Goal: Task Accomplishment & Management: Use online tool/utility

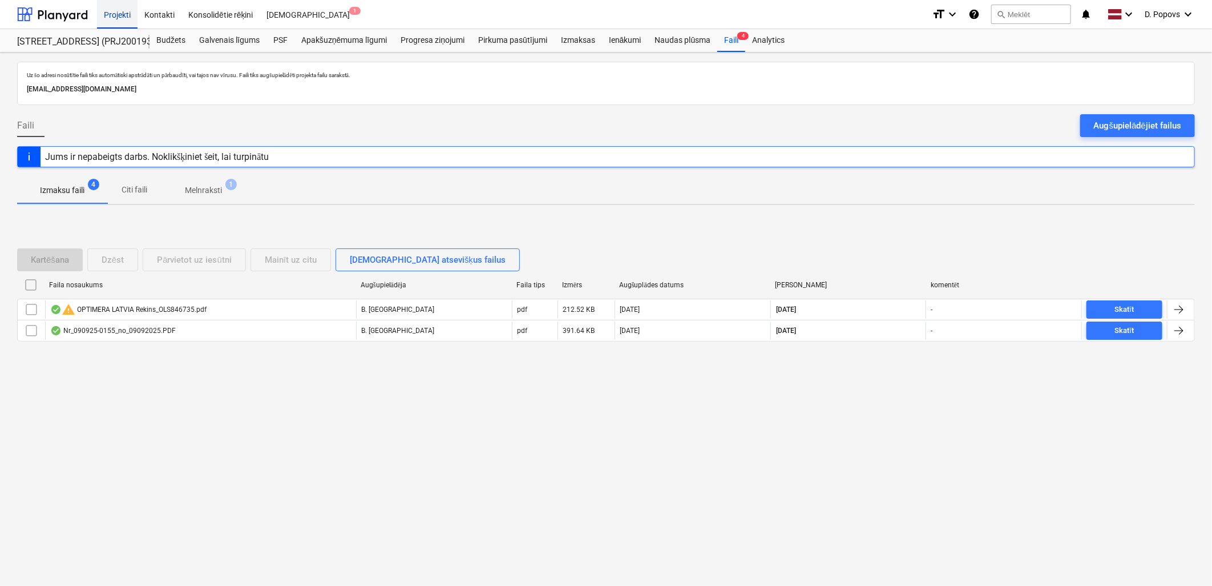
drag, startPoint x: 141, startPoint y: 13, endPoint x: 120, endPoint y: 14, distance: 21.1
click at [141, 13] on div "Kontakti" at bounding box center [160, 13] width 44 height 29
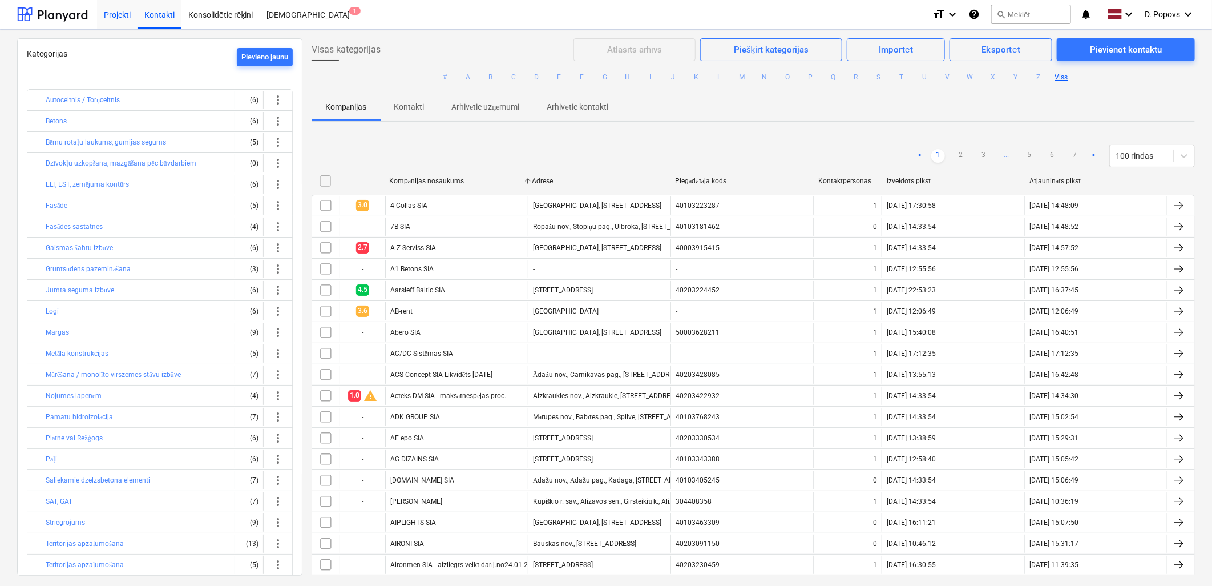
click at [120, 14] on div "Projekti" at bounding box center [117, 13] width 41 height 29
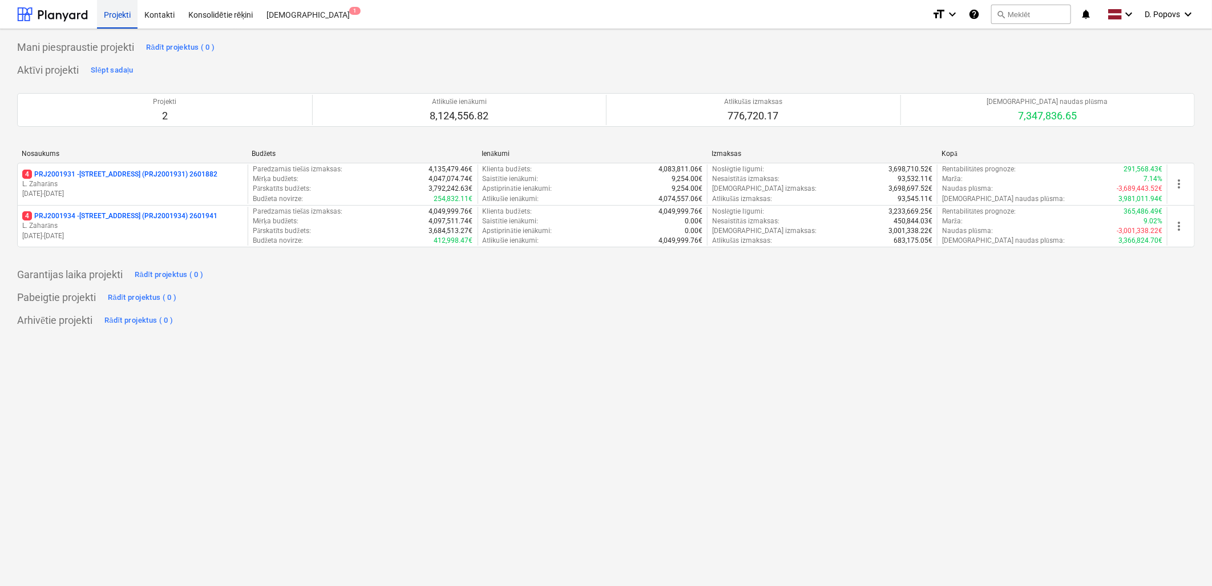
click at [120, 14] on div "Projekti" at bounding box center [117, 13] width 41 height 29
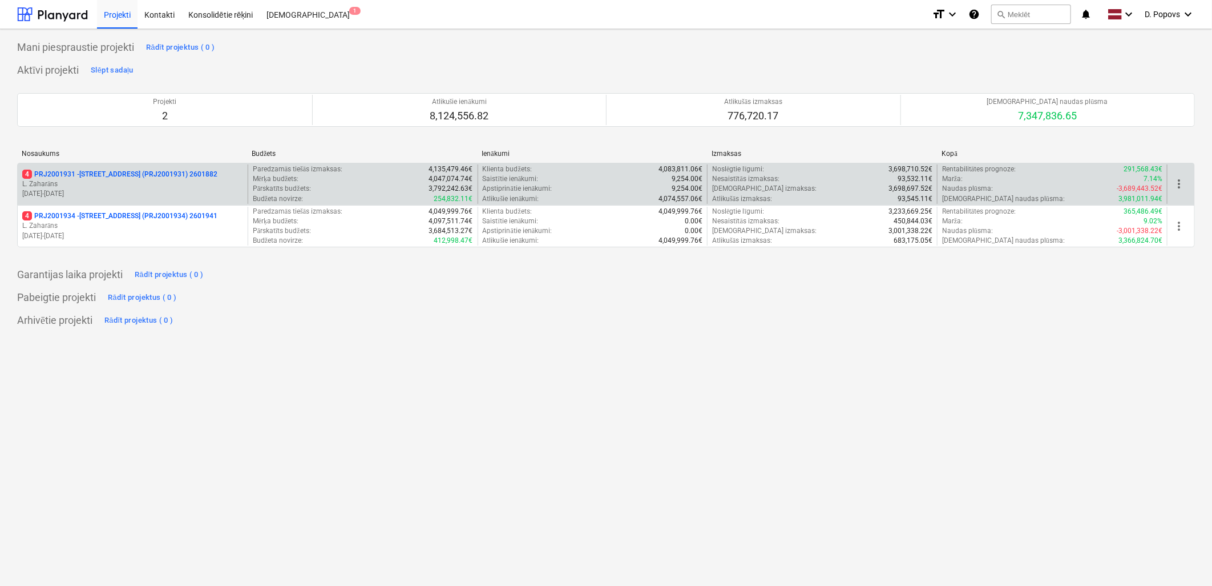
click at [118, 187] on p "L. Zaharāns" at bounding box center [132, 184] width 221 height 10
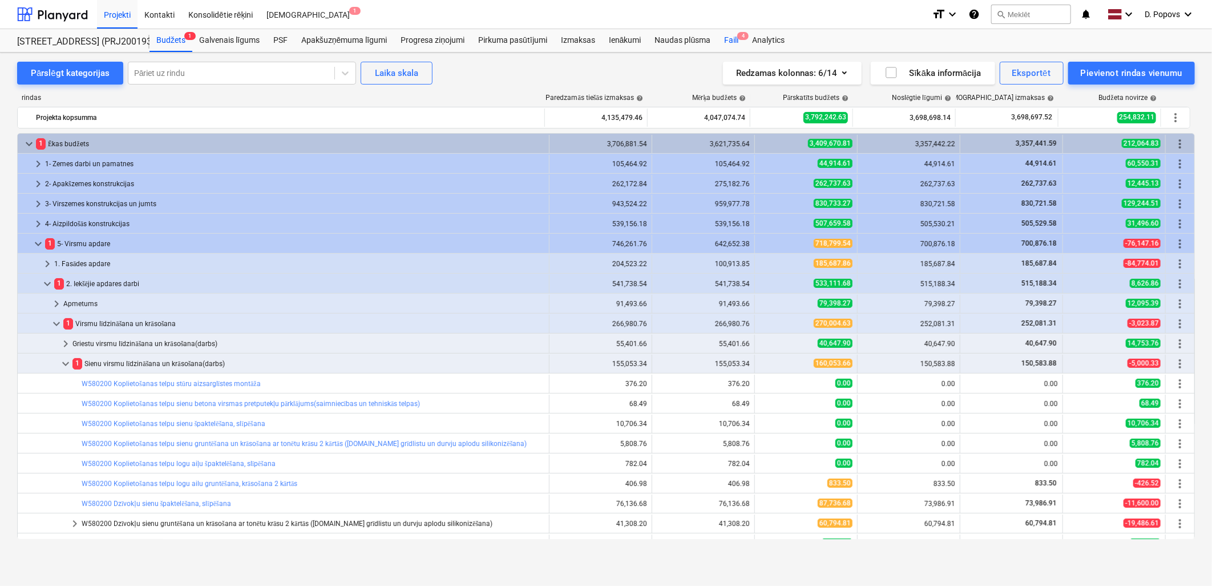
click at [746, 35] on span "4" at bounding box center [742, 36] width 11 height 8
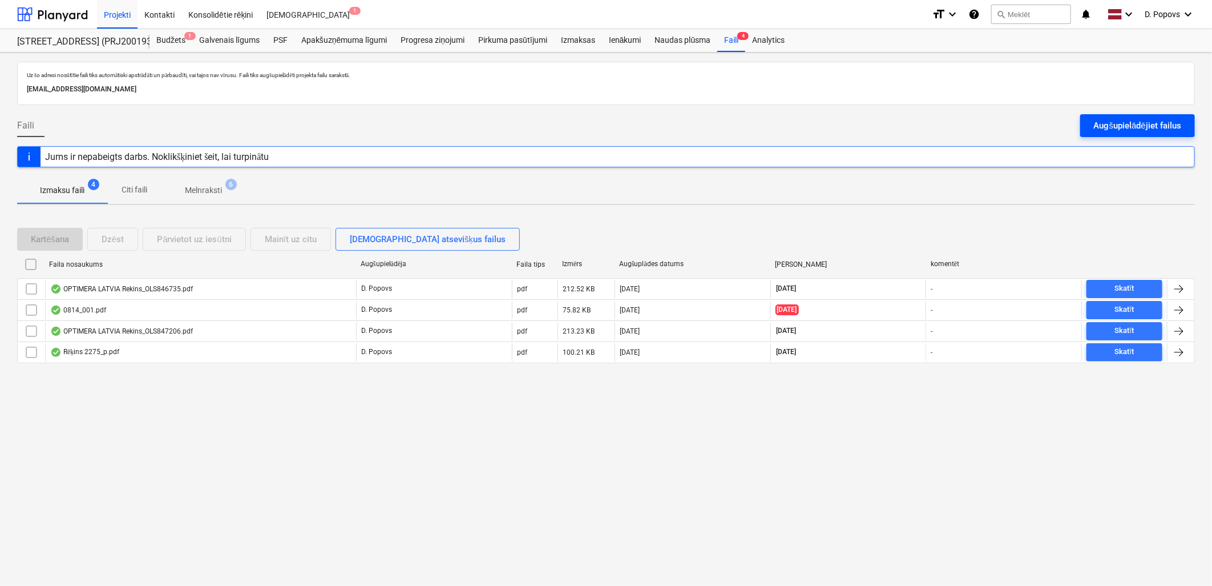
click at [1135, 128] on div "Augšupielādējiet failus" at bounding box center [1137, 125] width 87 height 15
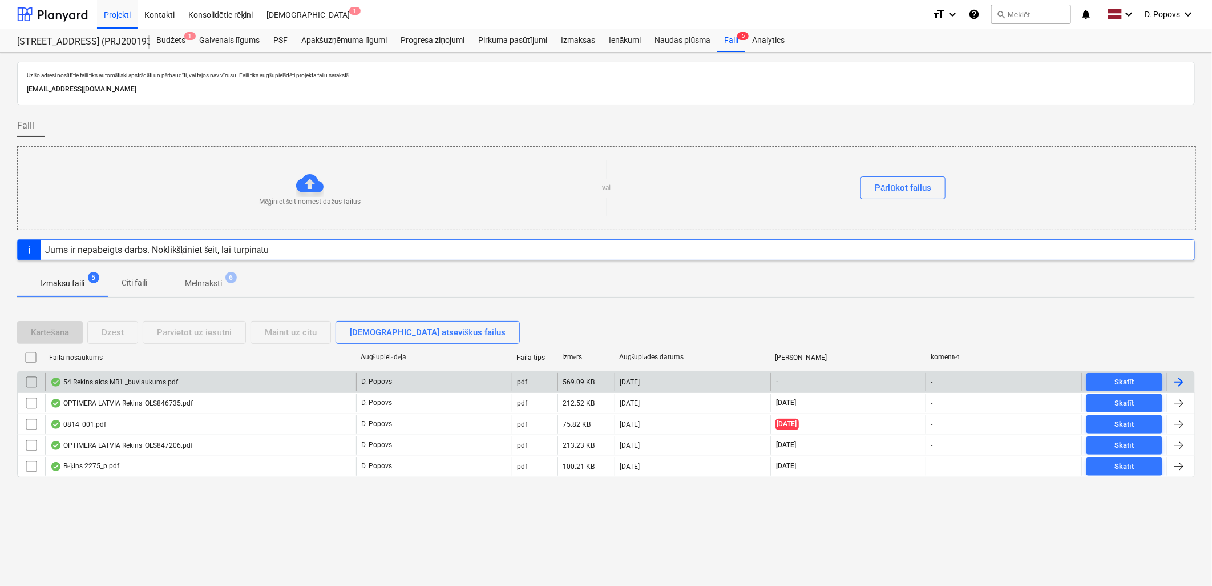
click at [254, 382] on div "54 Rekins akts MR1 _buvlaukums.pdf" at bounding box center [200, 382] width 311 height 18
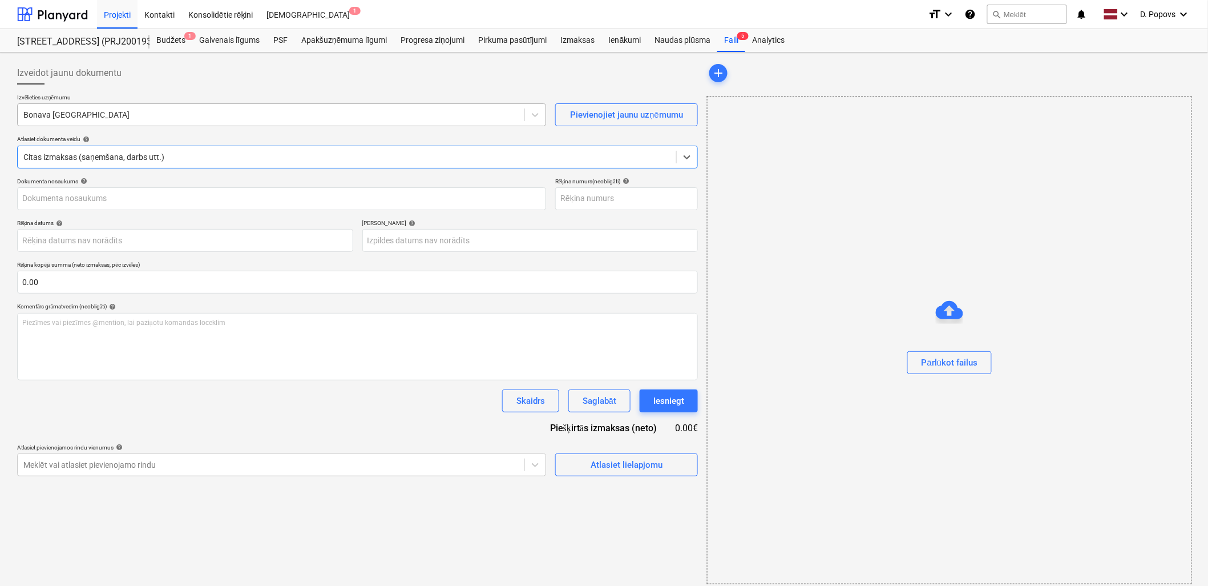
type input "40103569548"
click at [142, 114] on div at bounding box center [270, 114] width 495 height 11
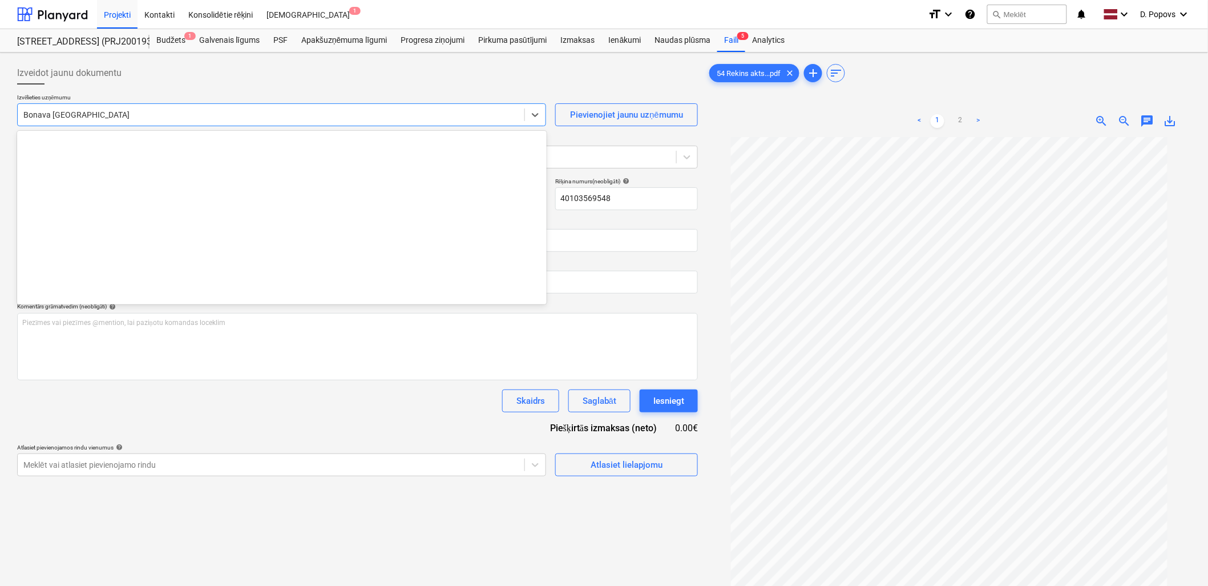
scroll to position [2098, 0]
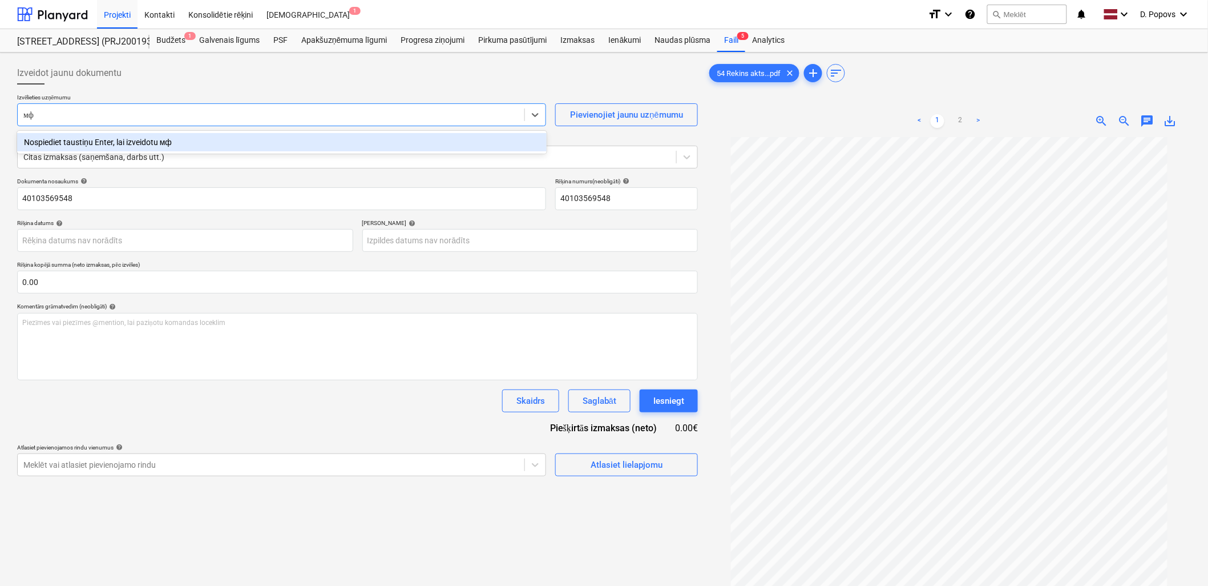
type input "м"
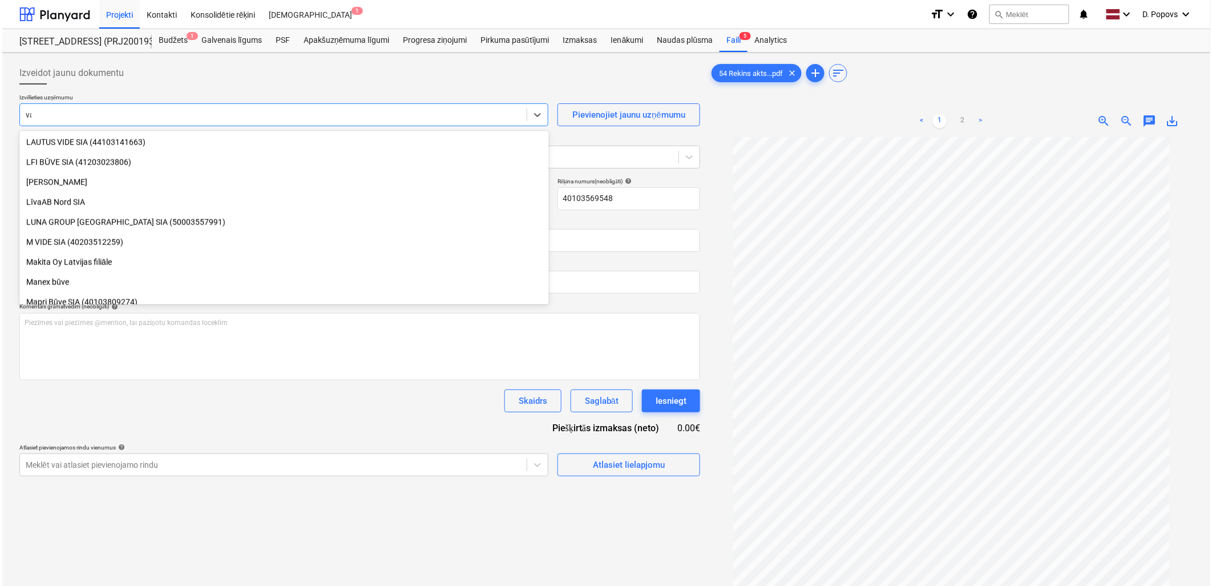
scroll to position [408, 0]
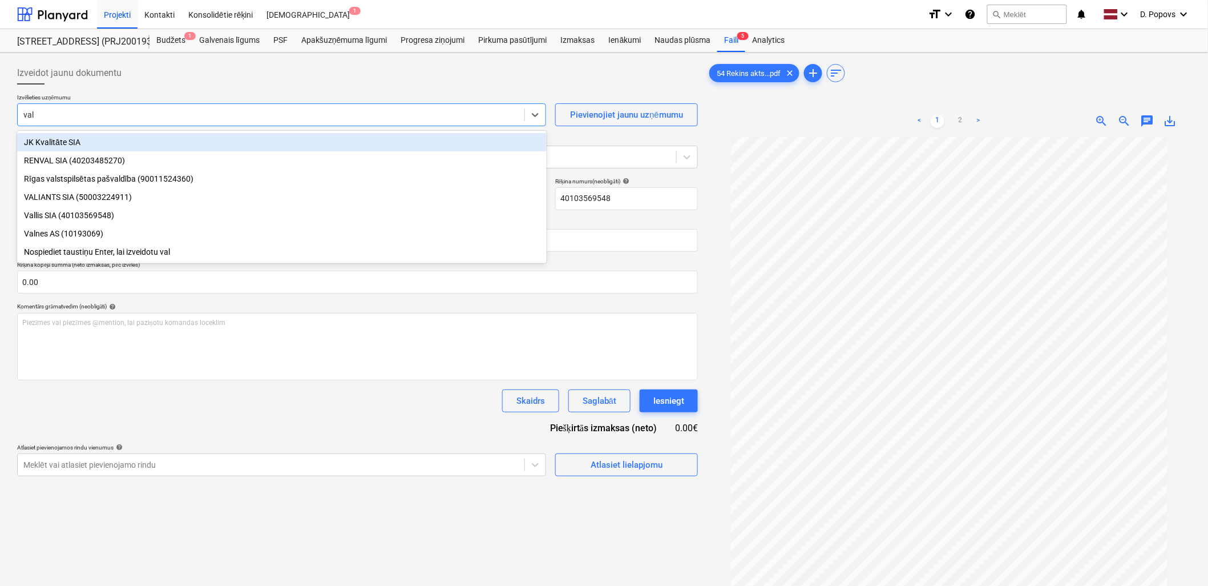
type input "vall"
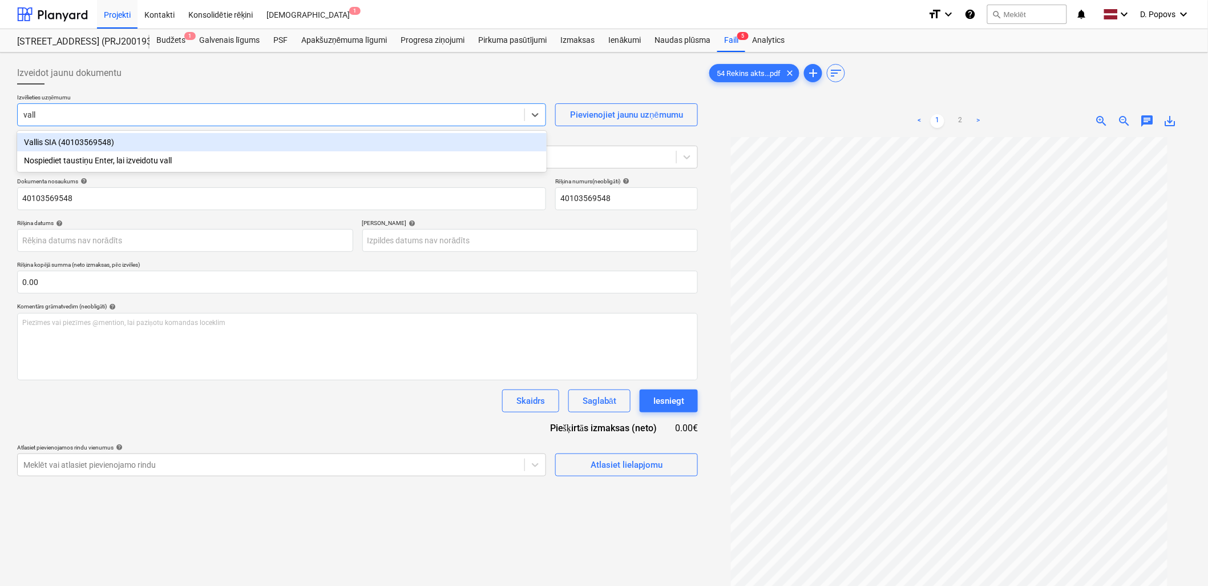
click at [166, 138] on div "Vallis SIA (40103569548)" at bounding box center [282, 142] width 530 height 18
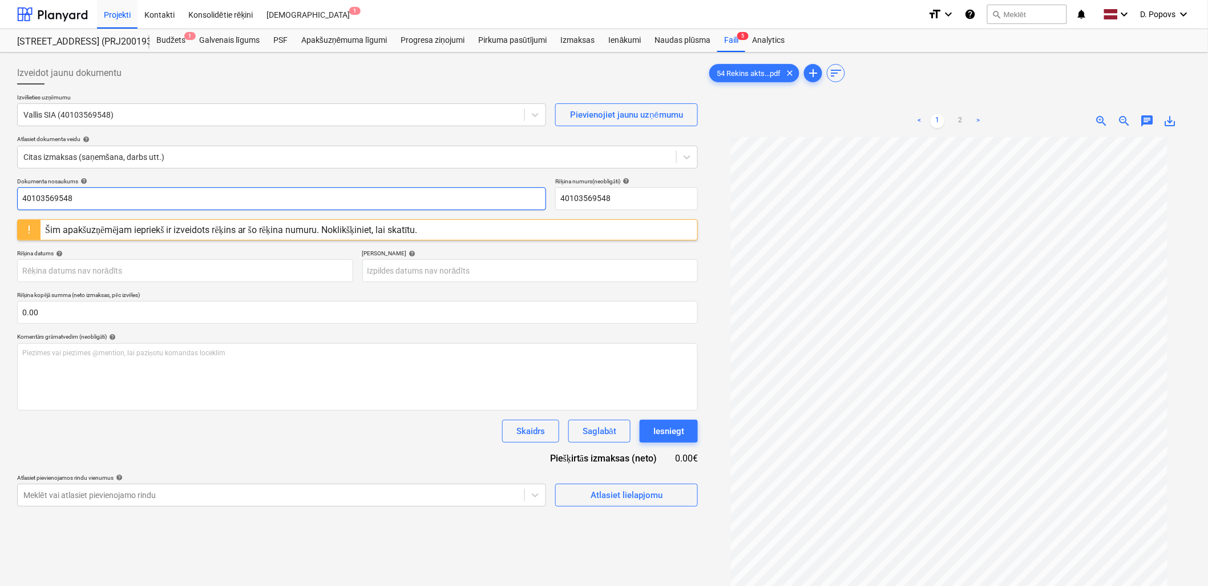
click at [0, 211] on html "Projekti Kontakti Konsolidētie rēķini Iesūtne 1 format_size keyboard_arrow_down…" at bounding box center [604, 293] width 1208 height 586
click at [13, 198] on div "Izveidot jaunu dokumentu Izvēlieties uzņēmumu Vallis SIA (40103569548) Pievieno…" at bounding box center [358, 376] width 690 height 638
type input "54/2025"
drag, startPoint x: 639, startPoint y: 196, endPoint x: 448, endPoint y: 208, distance: 191.5
click at [448, 208] on div "Dokumenta nosaukums help 54/2025 Rēķina numurs (neobligāti) help 40103569548" at bounding box center [357, 194] width 681 height 33
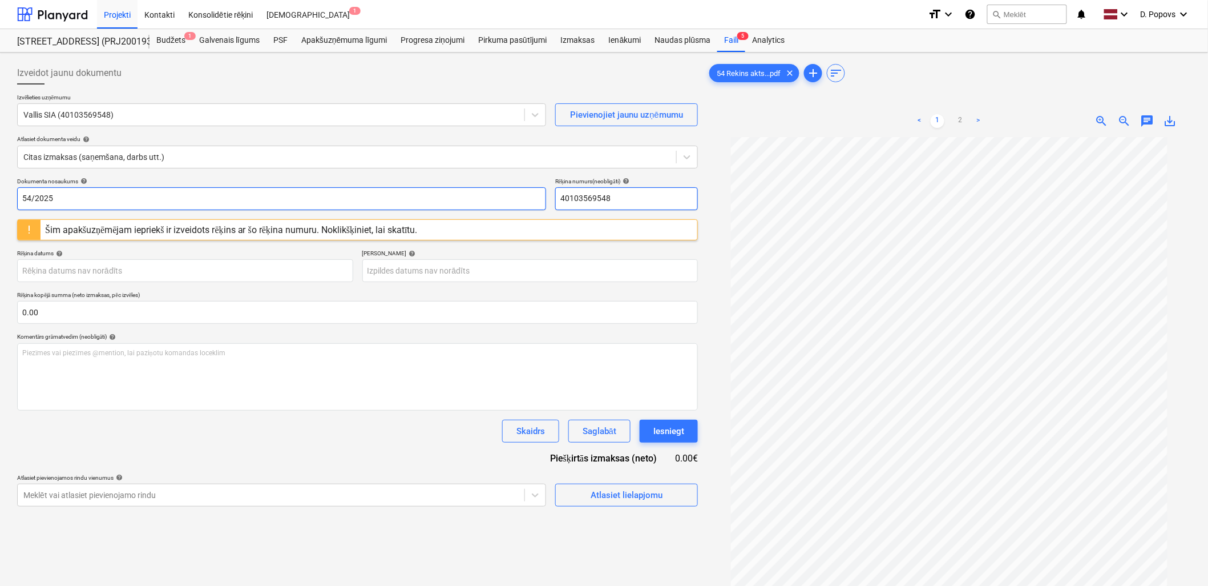
paste input "54/2025"
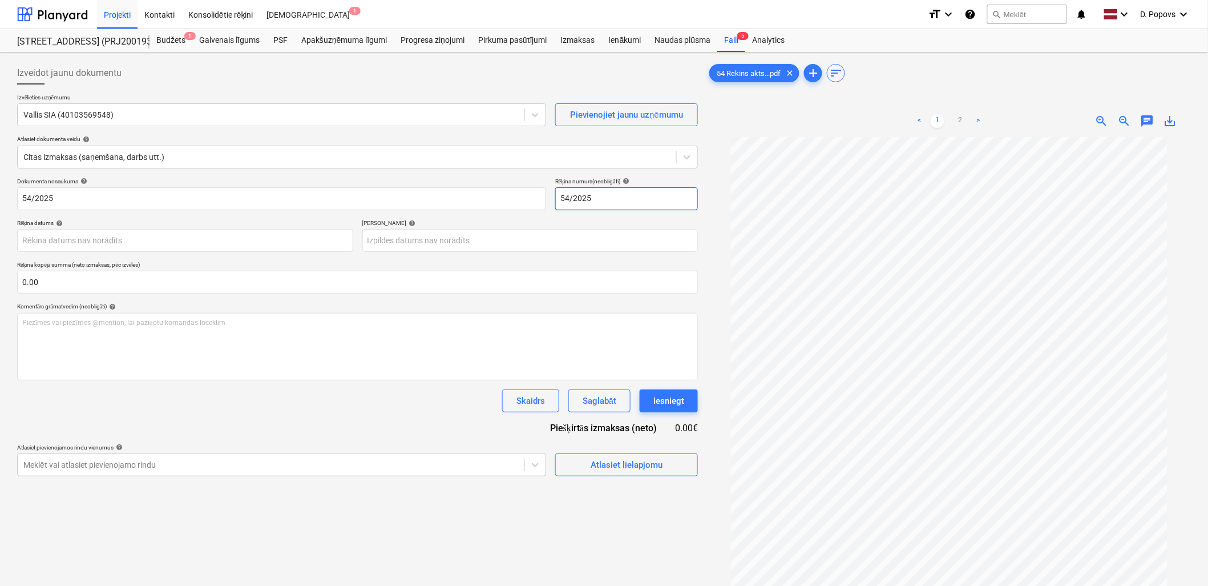
type input "54/2025"
click at [309, 436] on div "Dokumenta nosaukums help 54/2025 Rēķina numurs (neobligāti) help 54/2025 Rēķina…" at bounding box center [357, 327] width 681 height 299
click at [681, 480] on div "Izveidot jaunu dokumentu Izvēlieties uzņēmumu Vallis SIA (40103569548) Pievieno…" at bounding box center [358, 376] width 690 height 638
click at [676, 469] on span "Atlasiet lielapjomu" at bounding box center [627, 464] width 114 height 15
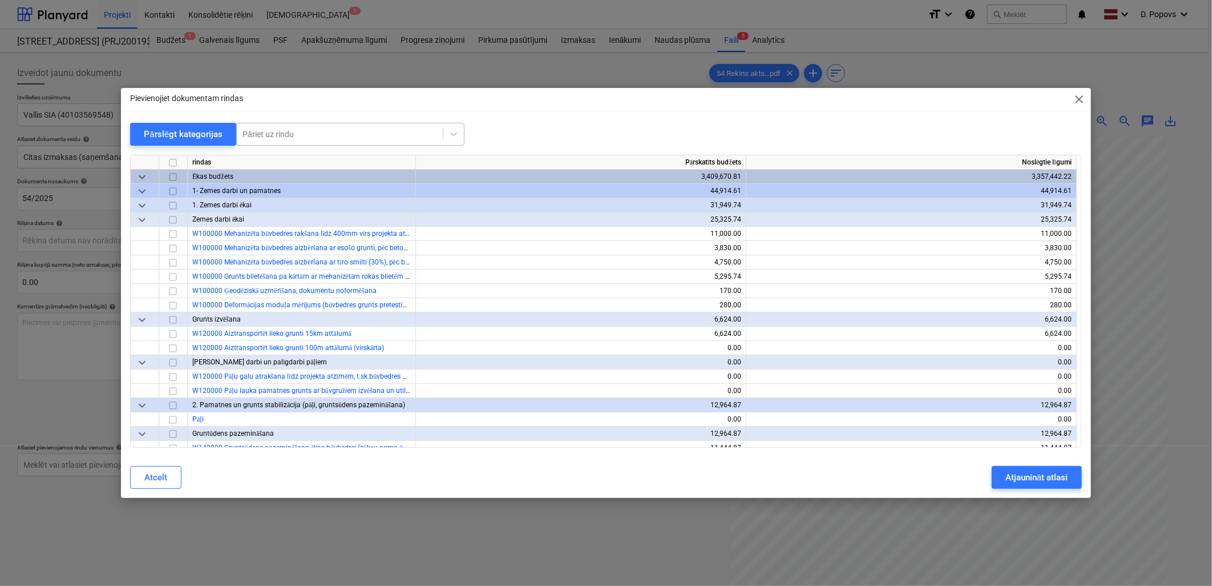
click at [253, 143] on div "Pāriet uz rindu" at bounding box center [350, 134] width 228 height 23
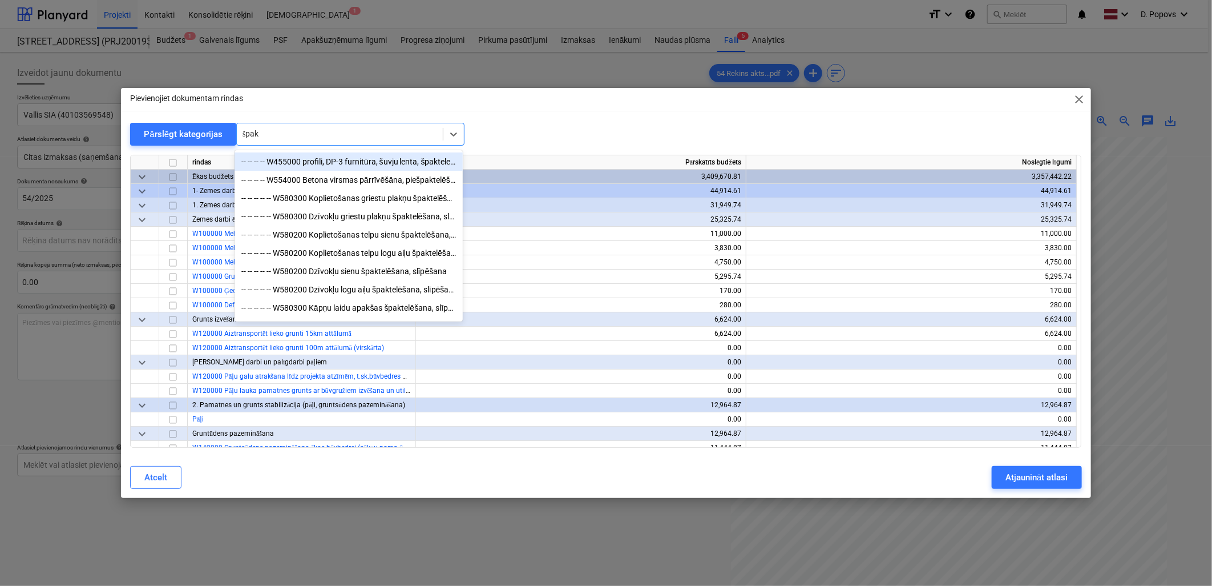
type input "špakt"
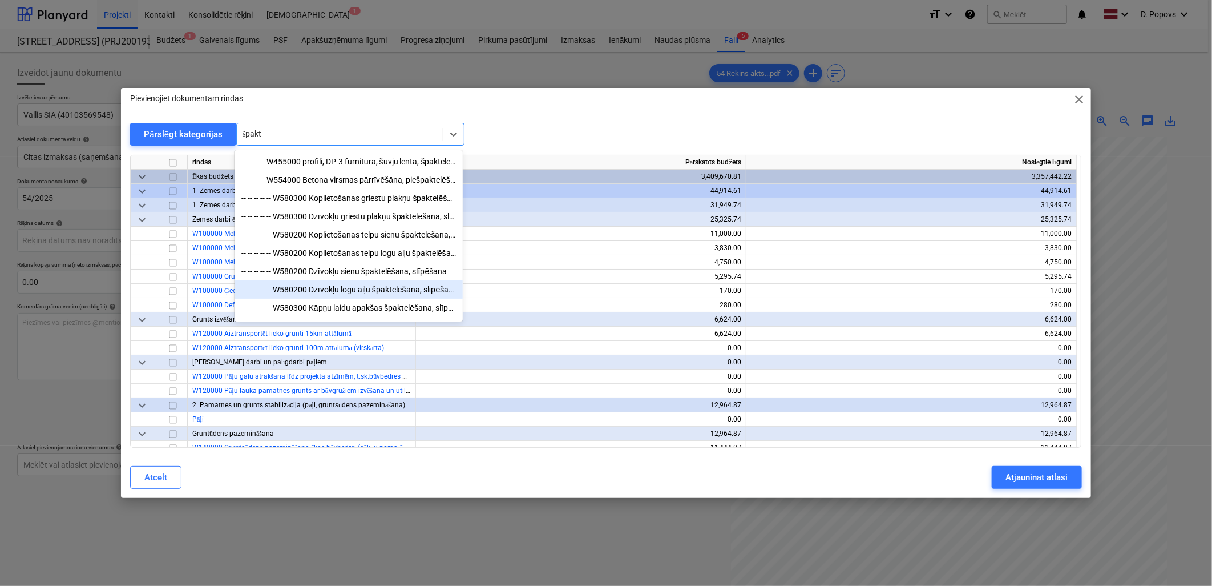
click at [297, 290] on div "-- -- -- -- -- W580200 Dzīvokļu logu aiļu špaktelēšana, slīpēšana" at bounding box center [349, 289] width 228 height 18
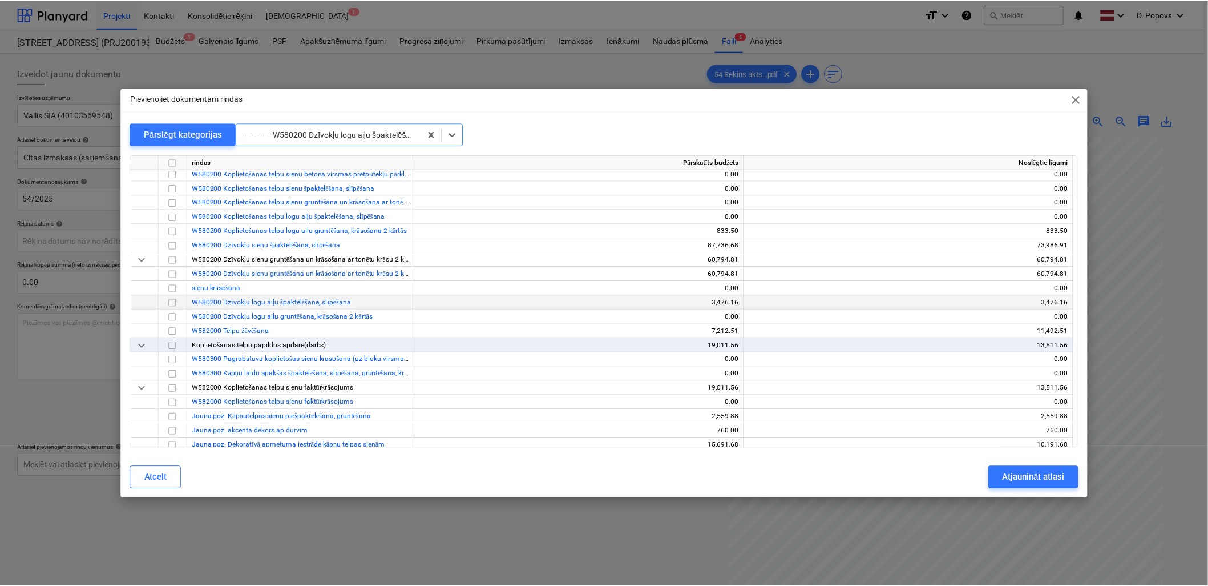
scroll to position [6065, 0]
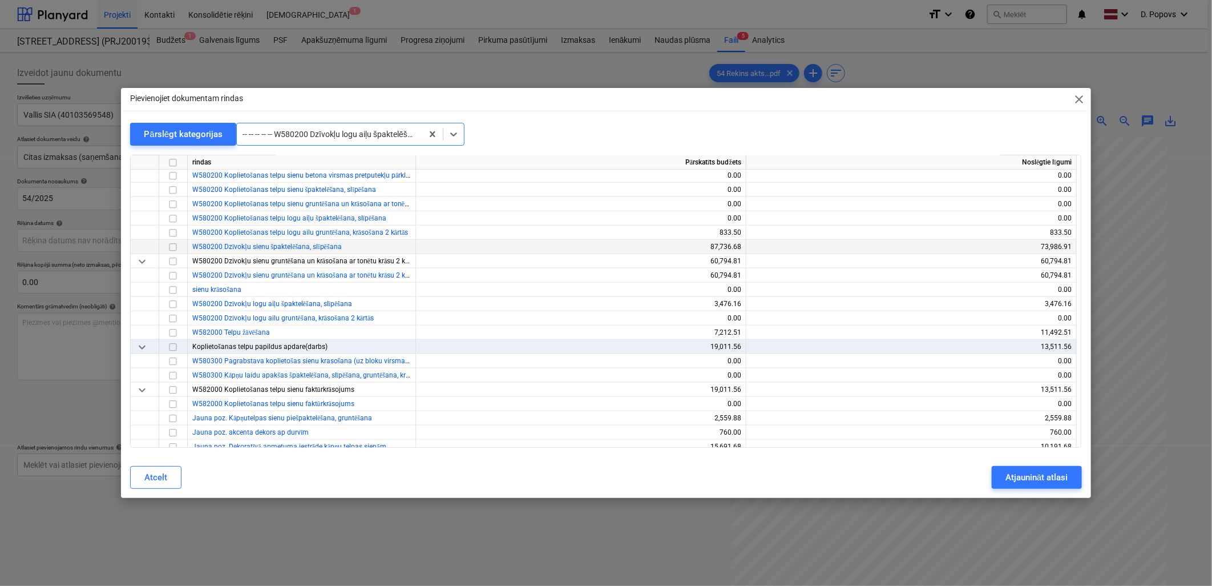
click at [170, 249] on input "checkbox" at bounding box center [173, 247] width 14 height 14
click at [1017, 483] on div "Atjaunināt atlasi" at bounding box center [1037, 477] width 62 height 15
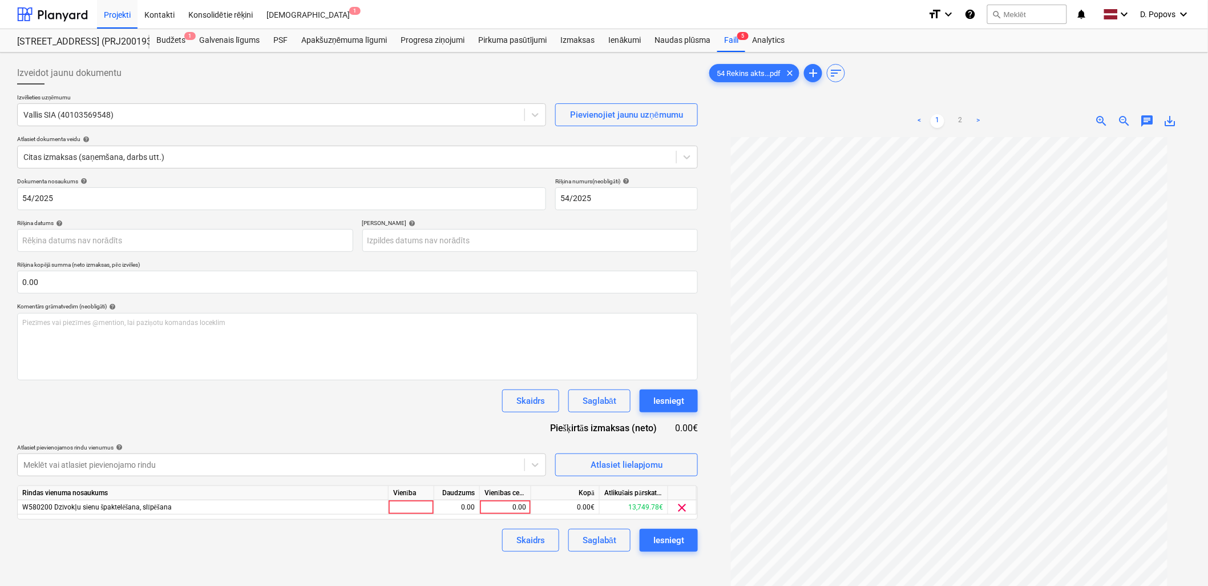
click at [500, 515] on div "Rindas vienuma nosaukums Vienība Daudzums Vienības cena Kopā Atlikušais pārskat…" at bounding box center [357, 502] width 681 height 34
click at [500, 514] on div "0.00" at bounding box center [506, 507] width 42 height 14
type input "715"
click at [327, 538] on div "Skaidrs Saglabāt Iesniegt" at bounding box center [357, 540] width 681 height 23
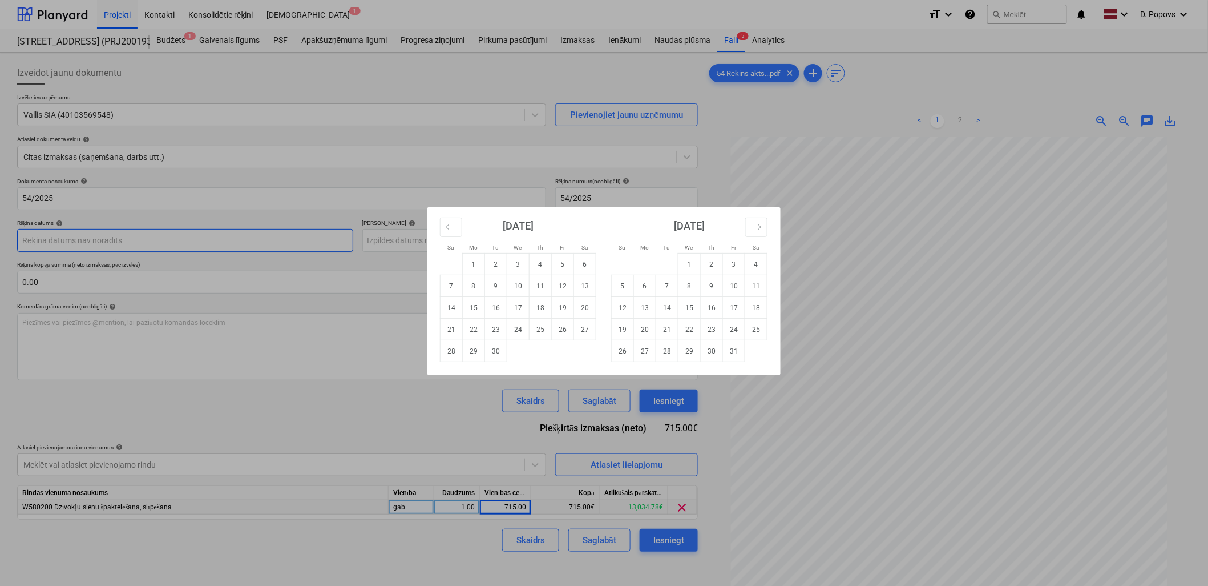
click at [259, 240] on body "Projekti Kontakti Konsolidētie rēķini Iesūtne 1 format_size keyboard_arrow_down…" at bounding box center [604, 293] width 1208 height 586
click at [543, 289] on td "11" at bounding box center [541, 286] width 22 height 22
type input "[DATE]"
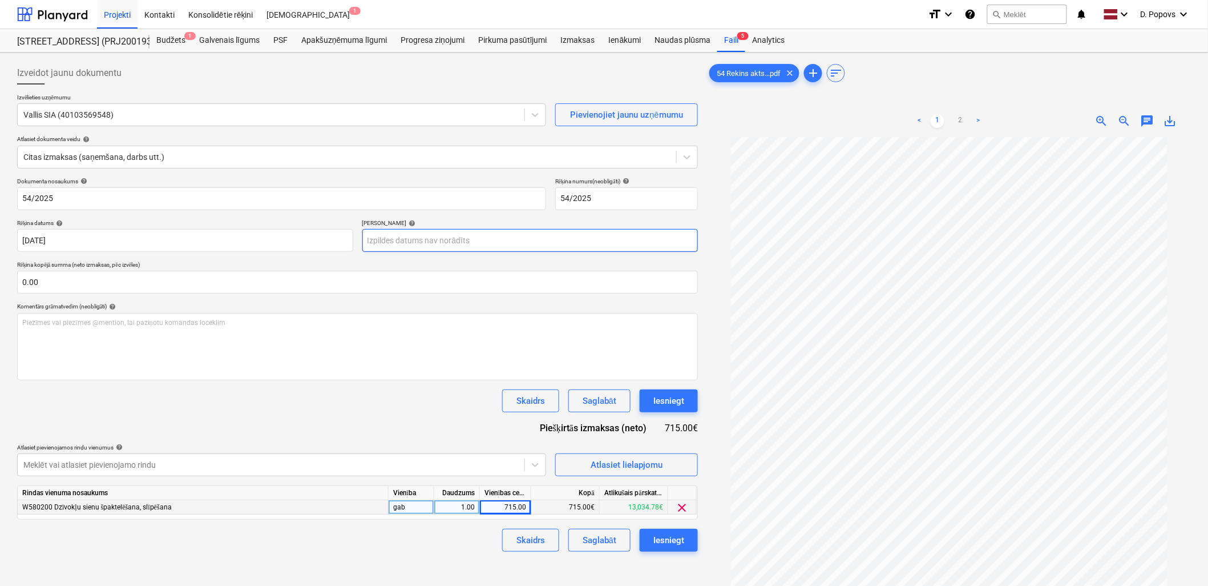
click at [514, 246] on body "Projekti Kontakti Konsolidētie rēķini Iesūtne 1 format_size keyboard_arrow_down…" at bounding box center [604, 293] width 1208 height 586
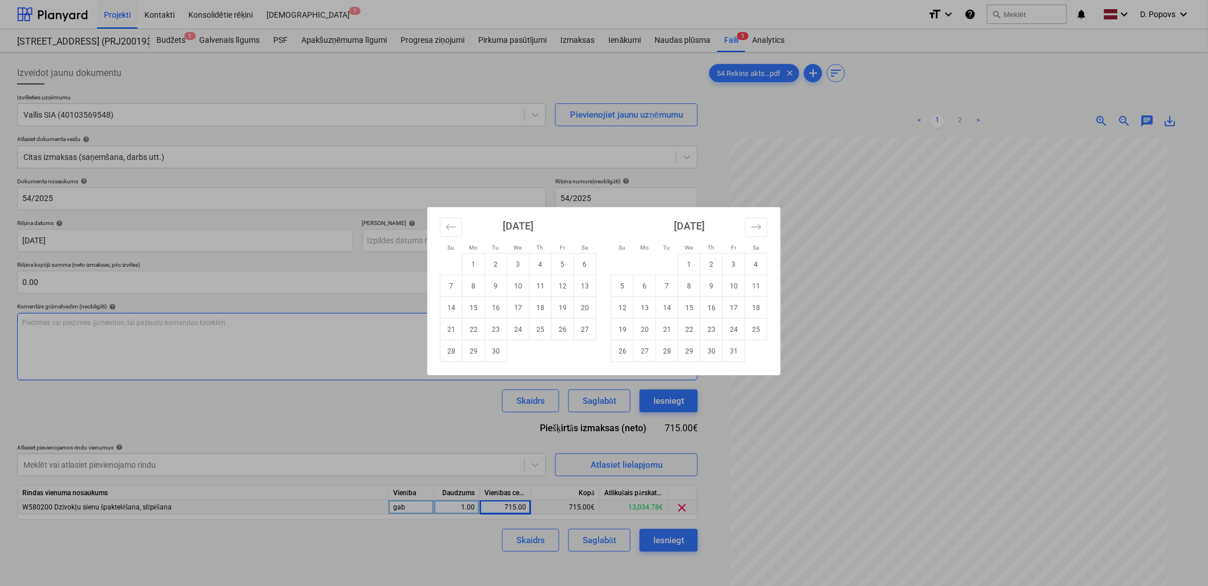
drag, startPoint x: 533, startPoint y: 328, endPoint x: 512, endPoint y: 379, distance: 55.0
click at [533, 329] on td "25" at bounding box center [541, 329] width 22 height 22
type input "[DATE]"
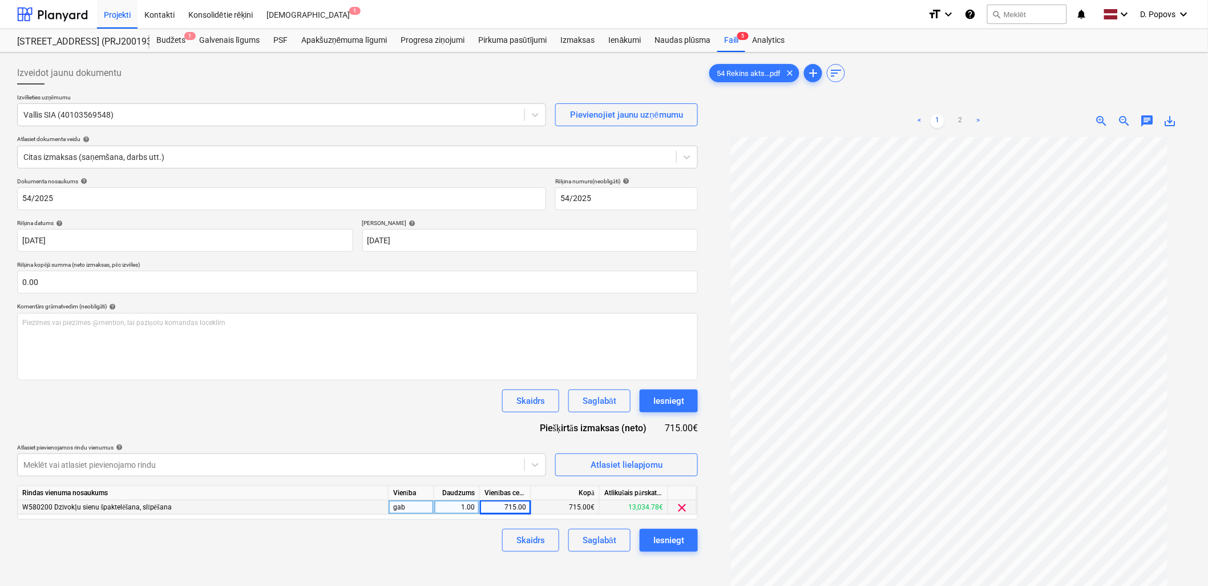
click at [393, 402] on div "Skaidrs Saglabāt Iesniegt" at bounding box center [357, 400] width 681 height 23
click at [607, 543] on div "Saglabāt" at bounding box center [600, 540] width 34 height 15
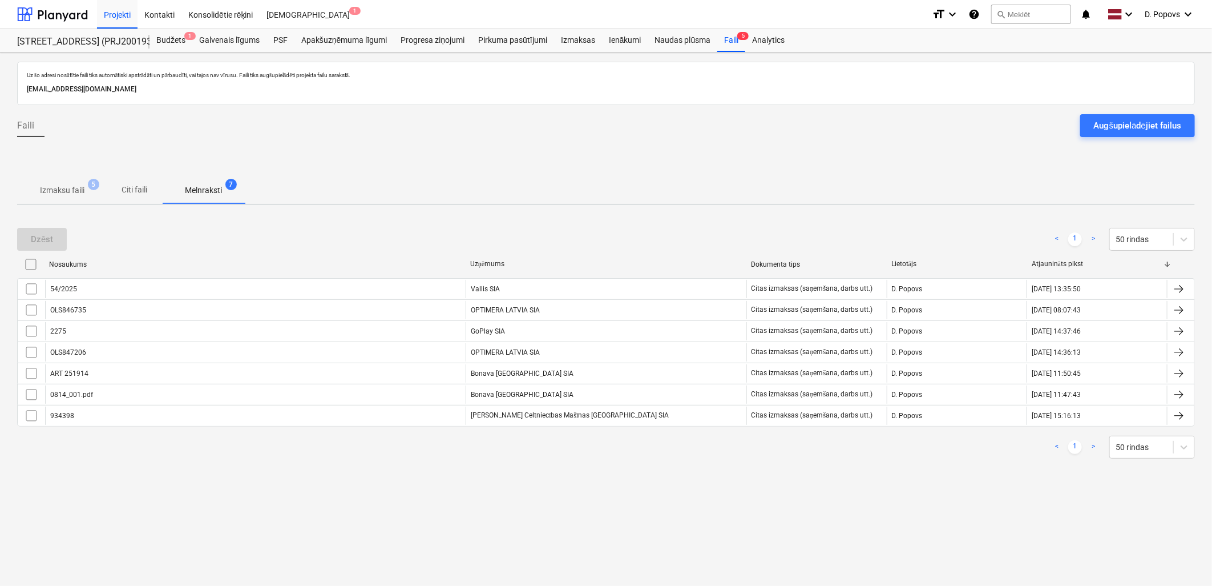
click at [45, 201] on button "Izmaksu faili 5" at bounding box center [62, 189] width 90 height 27
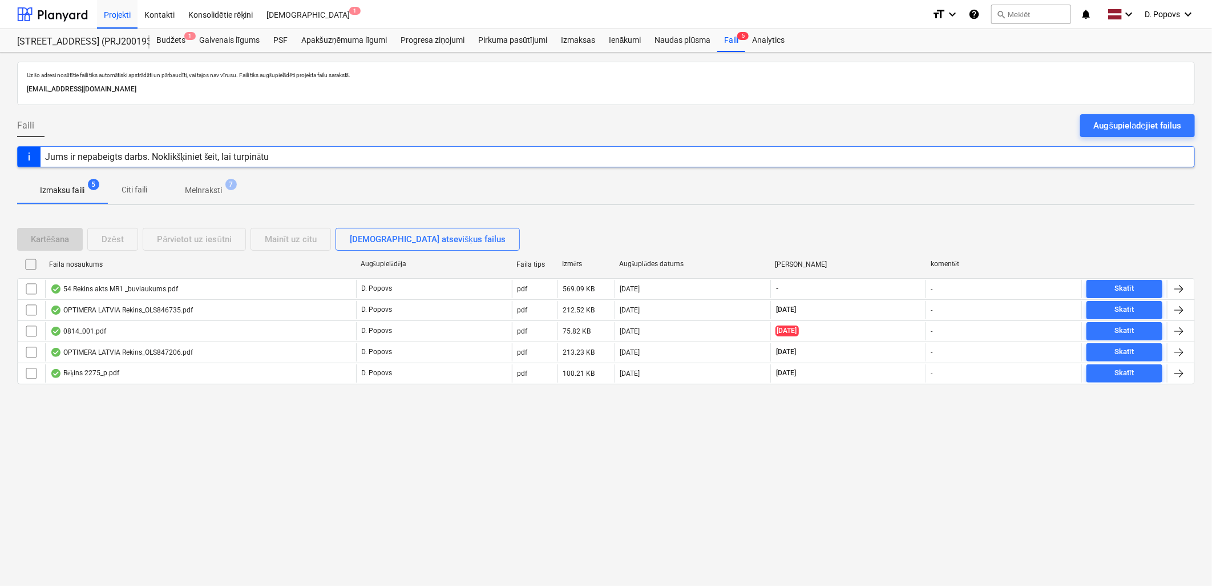
click at [1176, 111] on div at bounding box center [606, 109] width 1178 height 9
click at [1173, 124] on div "Augšupielādējiet failus" at bounding box center [1137, 125] width 87 height 15
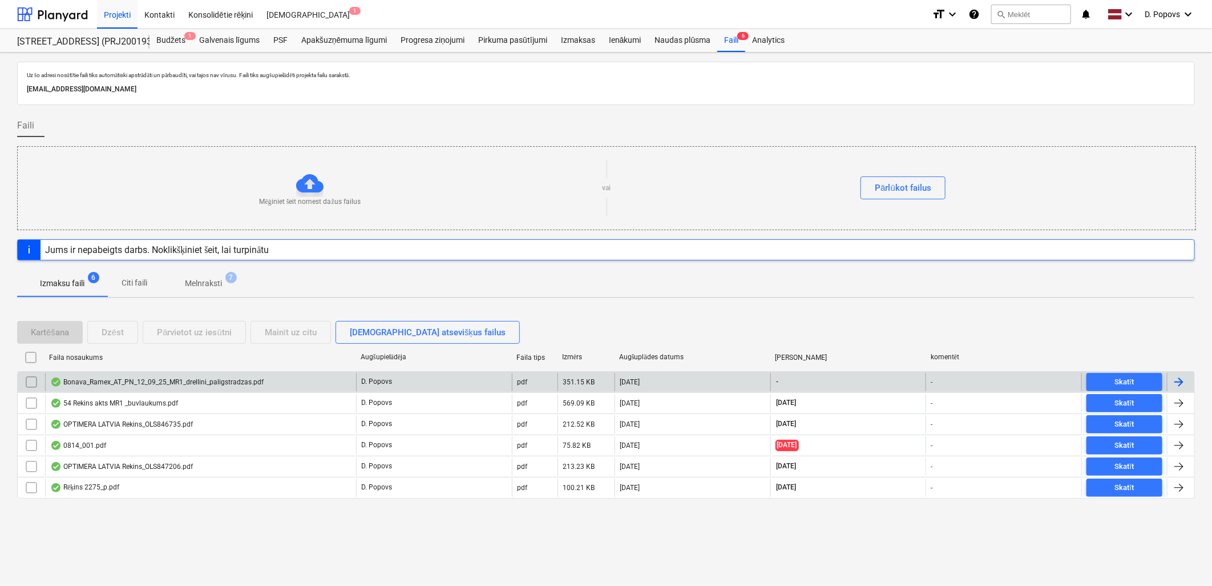
click at [560, 387] on div "351.15 KB" at bounding box center [586, 382] width 57 height 18
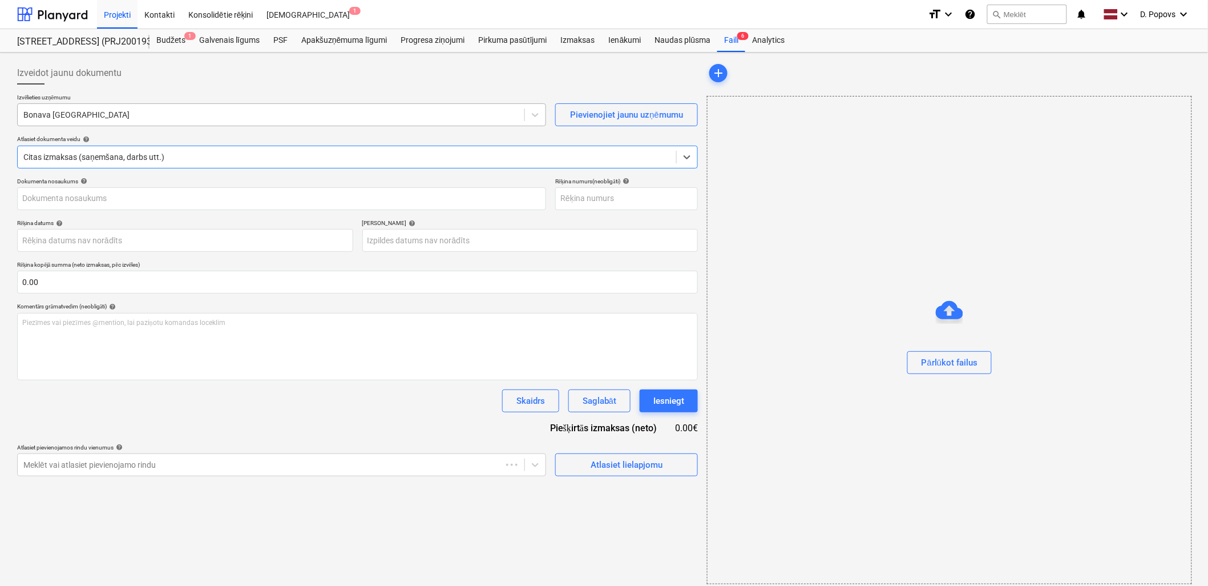
click at [158, 124] on div "Bonava [GEOGRAPHIC_DATA]" at bounding box center [281, 114] width 529 height 23
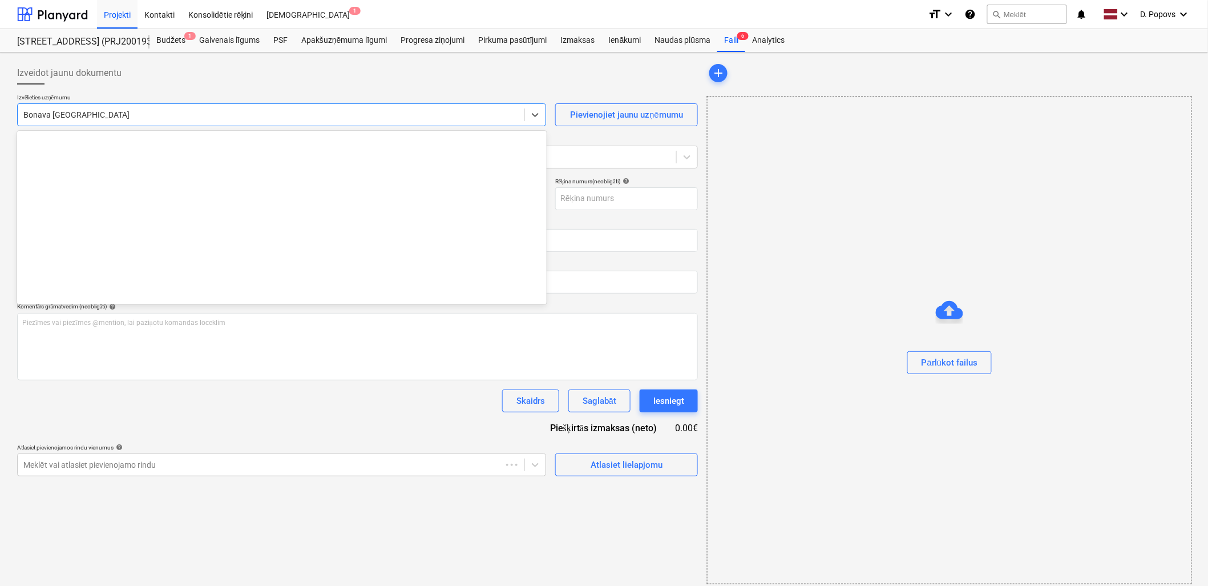
type input "1"
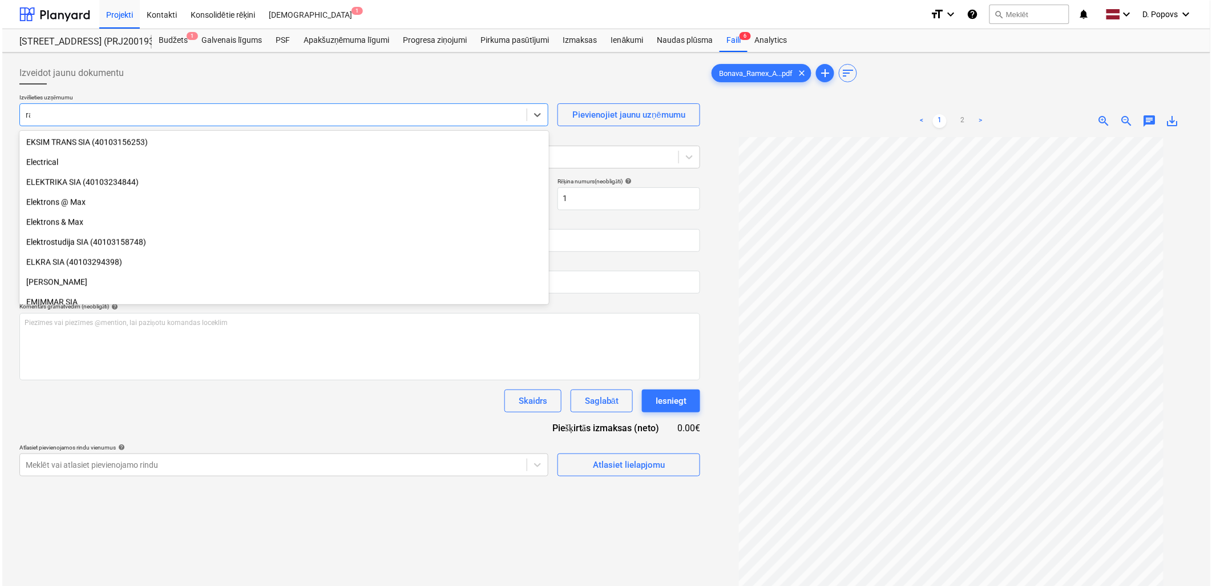
scroll to position [788, 0]
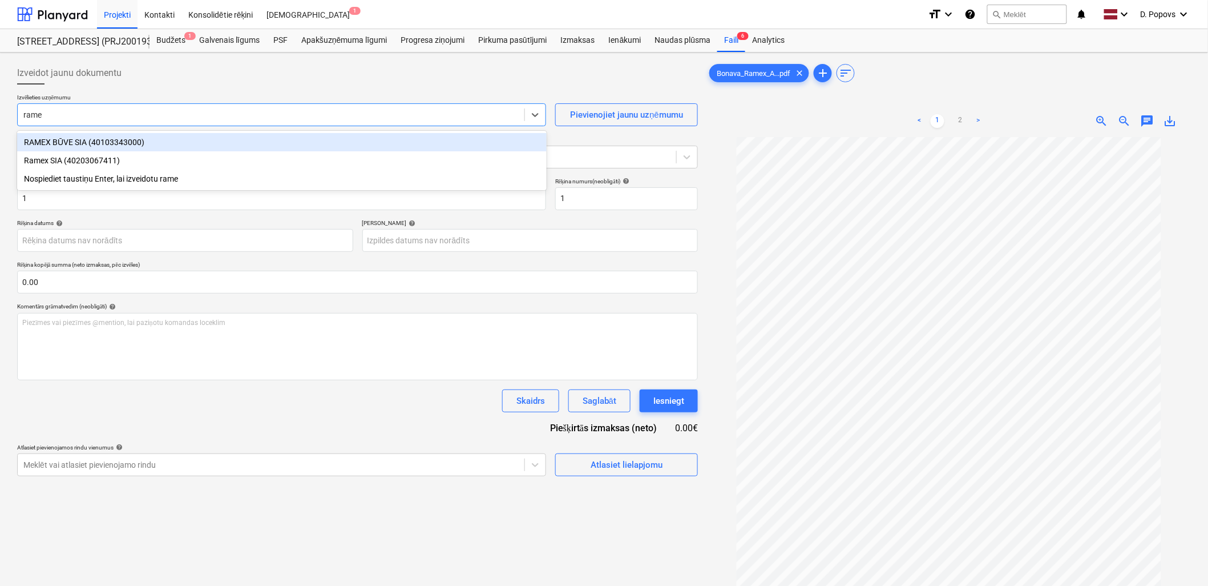
type input "ramex"
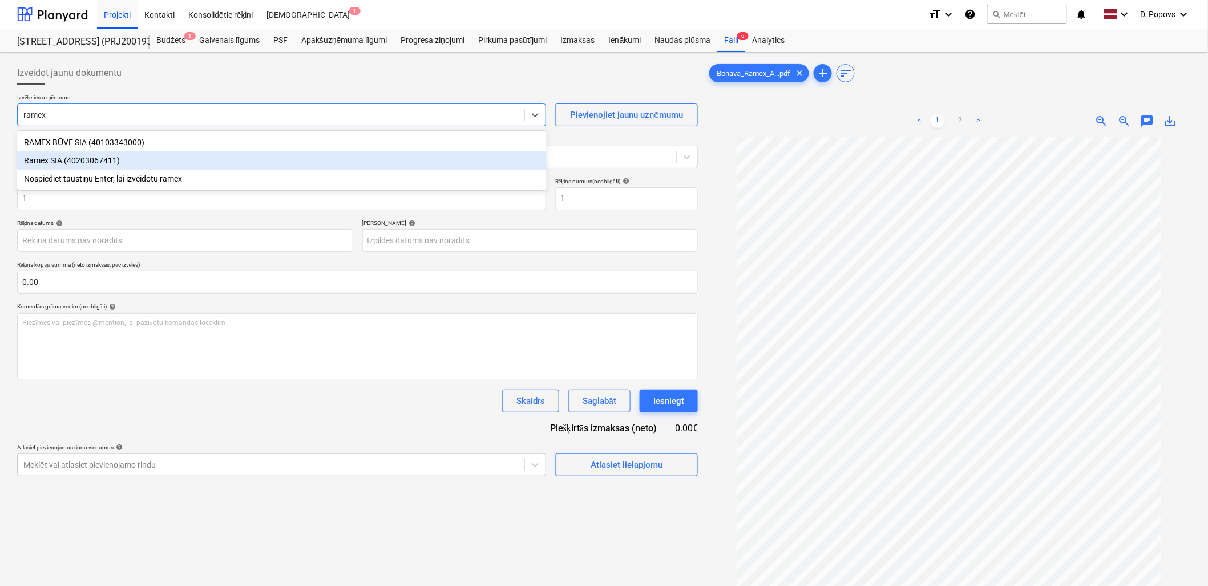
click at [132, 160] on div "Ramex SIA (40203067411)" at bounding box center [282, 160] width 530 height 18
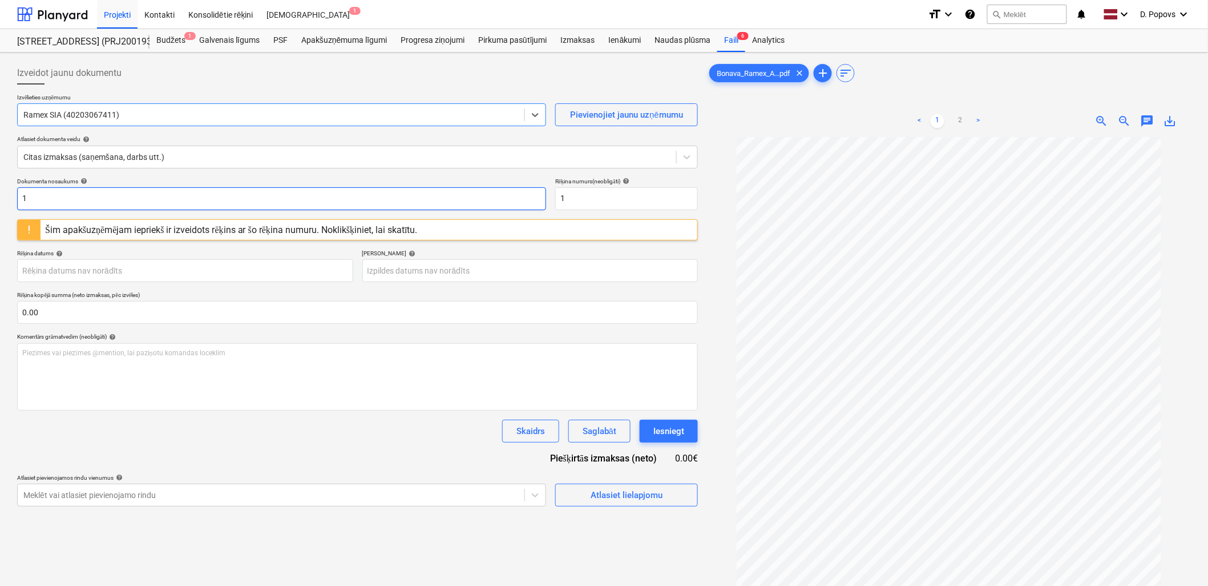
click at [120, 187] on input "1" at bounding box center [281, 198] width 529 height 23
click at [124, 195] on input "1" at bounding box center [281, 198] width 529 height 23
type input "304"
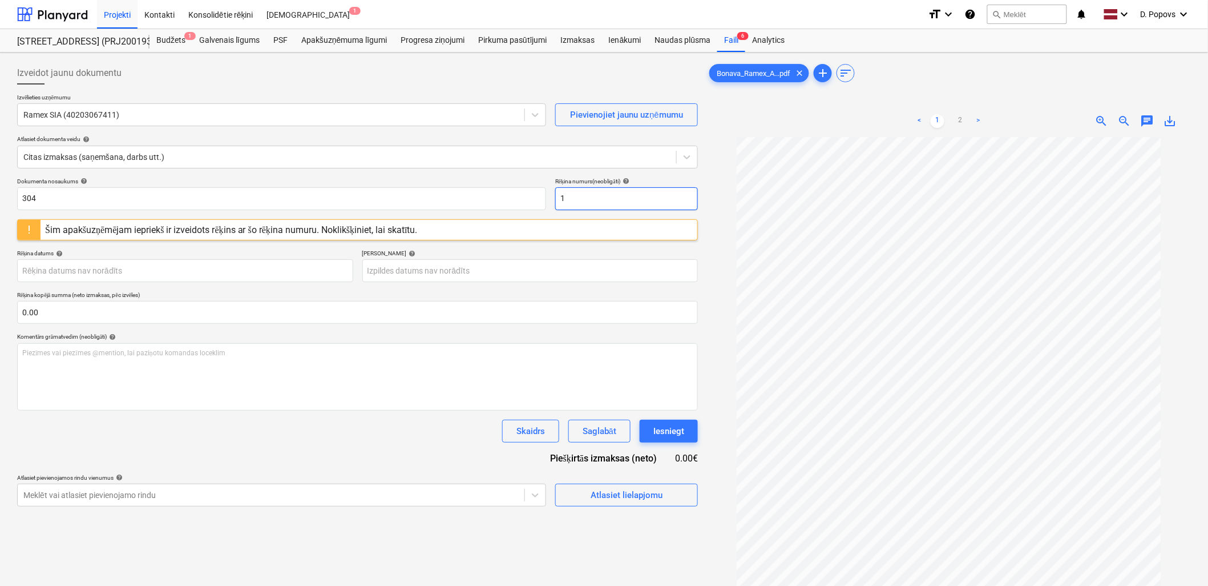
drag, startPoint x: 579, startPoint y: 201, endPoint x: 555, endPoint y: 207, distance: 24.6
click at [555, 207] on input "1" at bounding box center [626, 198] width 143 height 23
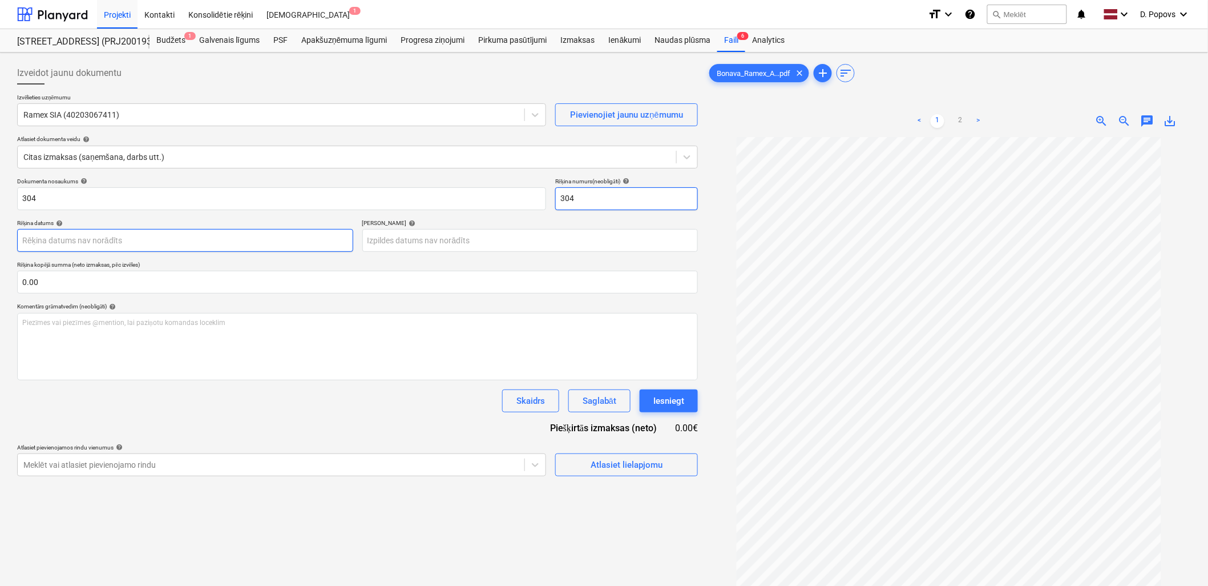
type input "304"
click at [120, 244] on body "Projekti Kontakti Konsolidētie rēķini Iesūtne 1 format_size keyboard_arrow_down…" at bounding box center [604, 293] width 1208 height 586
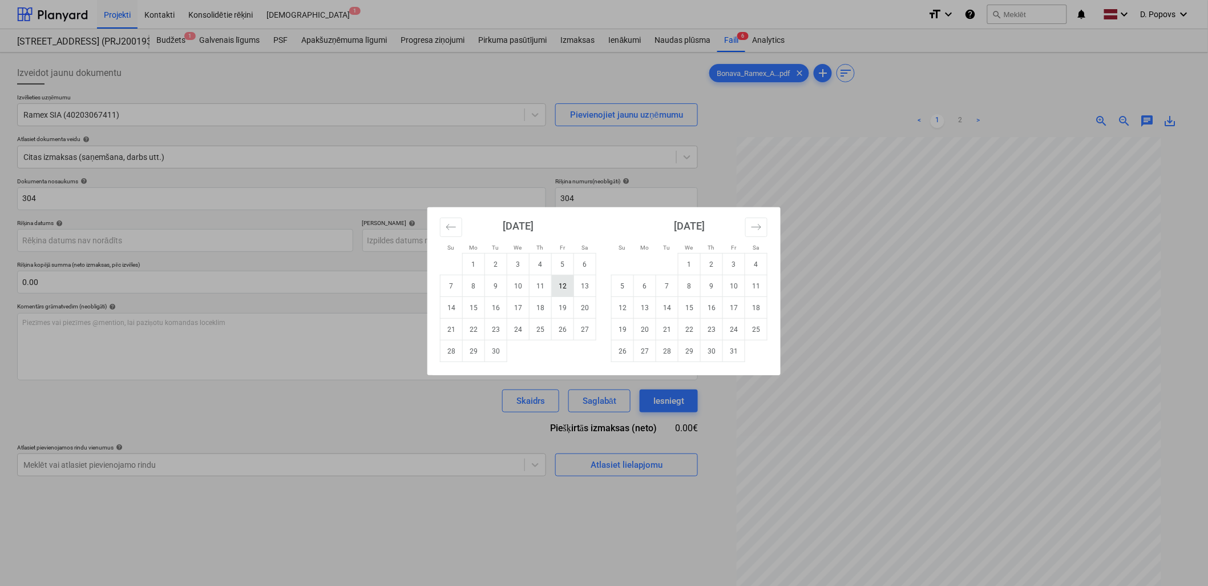
click at [564, 288] on td "12" at bounding box center [563, 286] width 22 height 22
type input "[DATE]"
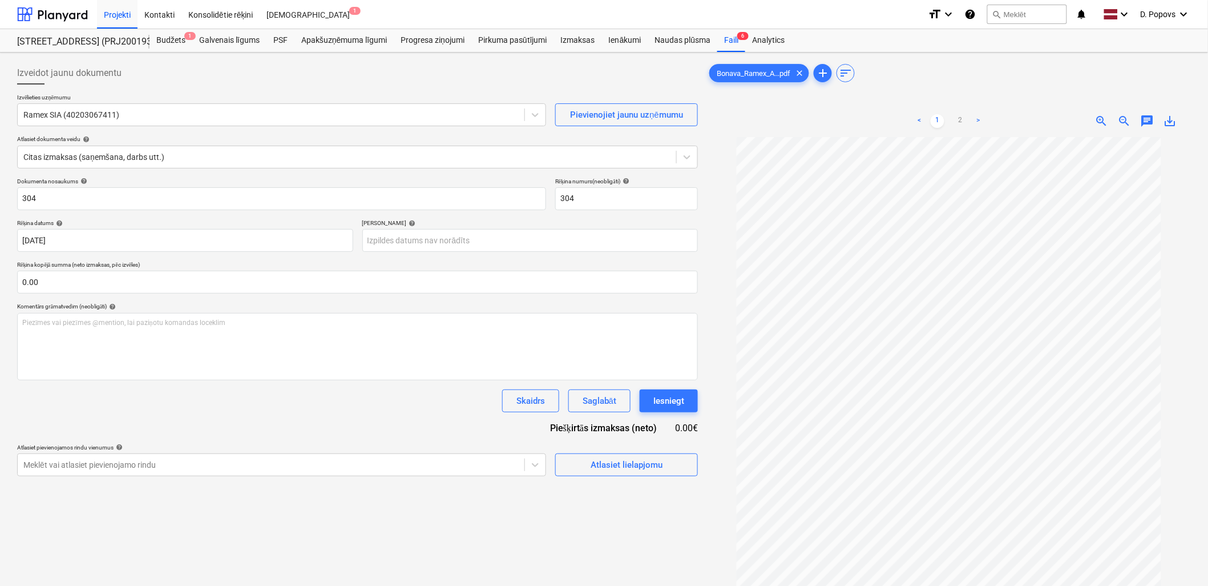
click at [396, 422] on div "Dokumenta nosaukums help 304 Rēķina numurs (neobligāti) help 304 Rēķina datums …" at bounding box center [357, 327] width 681 height 299
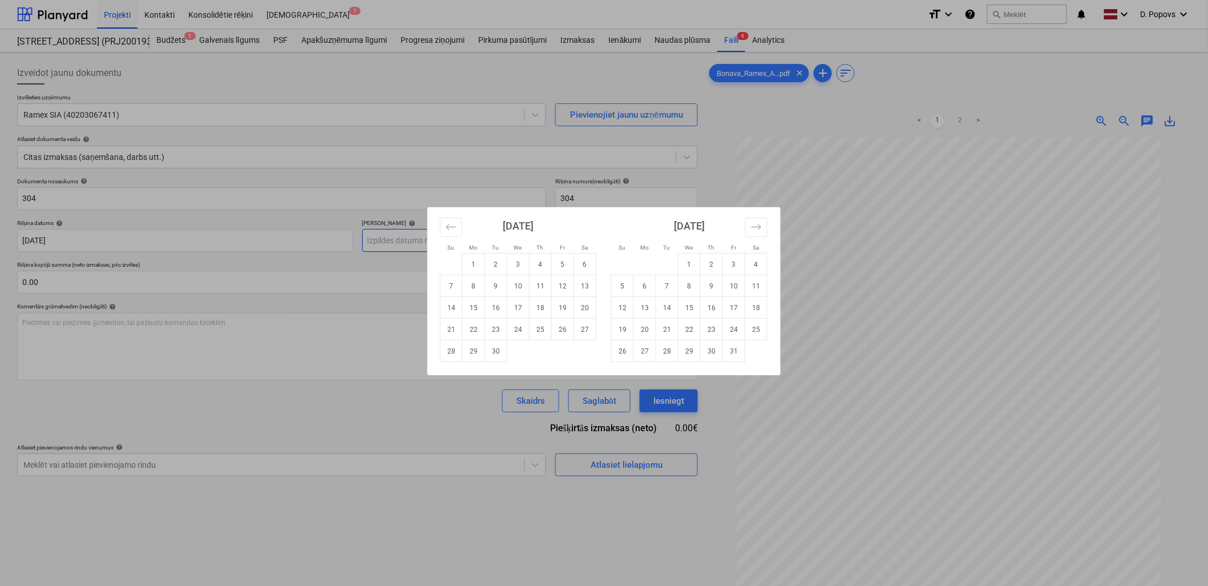
click at [465, 244] on body "Projekti Kontakti Konsolidētie rēķini Iesūtne 1 format_size keyboard_arrow_down…" at bounding box center [604, 293] width 1208 height 586
click at [474, 310] on td "15" at bounding box center [474, 308] width 22 height 22
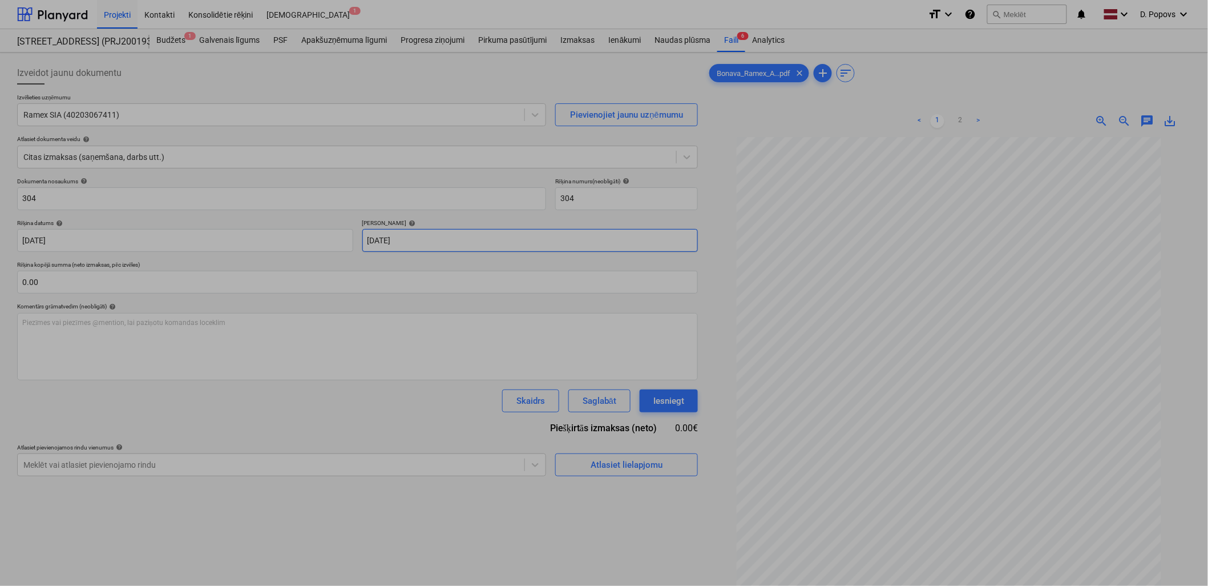
click at [427, 246] on body "Projekti Kontakti Konsolidētie rēķini Iesūtne 1 format_size keyboard_arrow_down…" at bounding box center [604, 293] width 1208 height 586
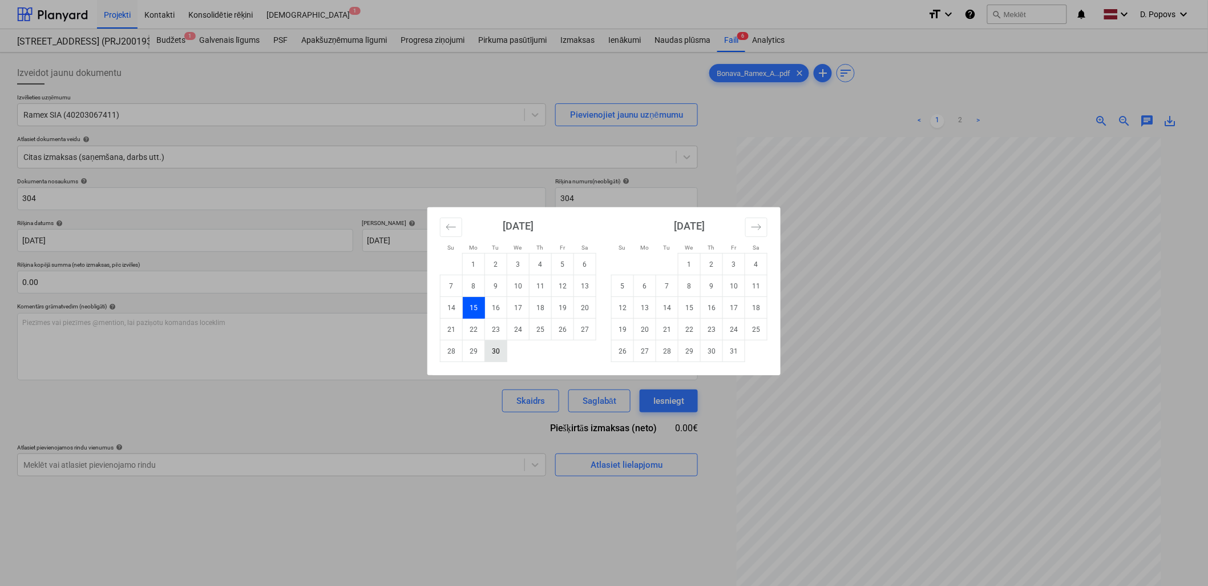
click at [488, 353] on td "30" at bounding box center [496, 351] width 22 height 22
type input "[DATE]"
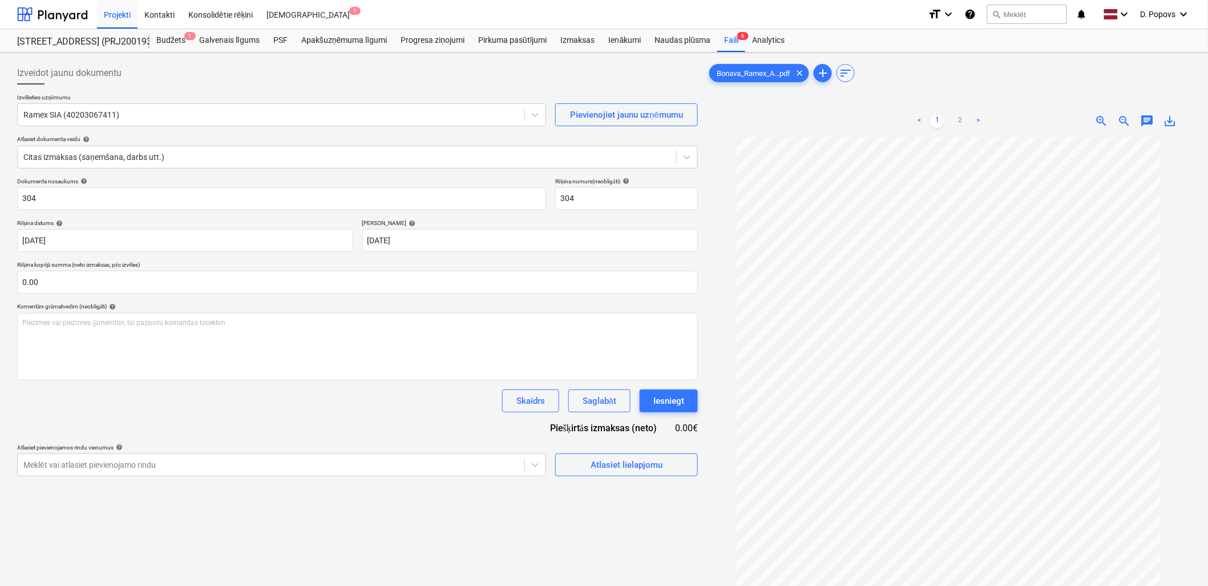
click at [457, 397] on div "Skaidrs Saglabāt Iesniegt" at bounding box center [357, 400] width 681 height 23
click at [592, 470] on div "Atlasiet lielapjomu" at bounding box center [627, 464] width 72 height 15
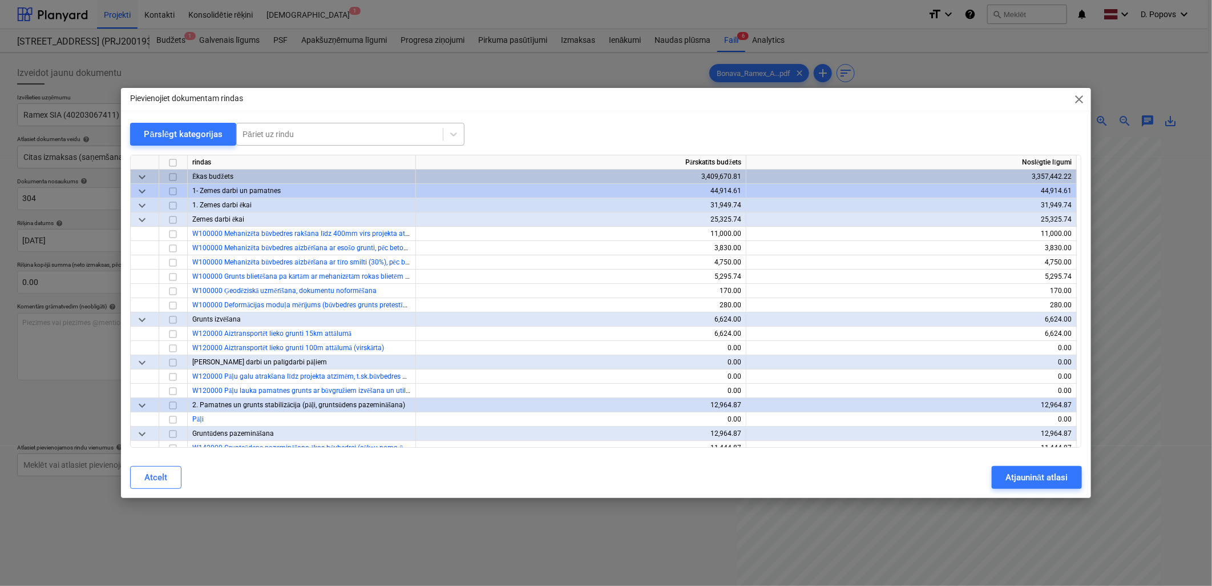
click at [308, 130] on div at bounding box center [340, 133] width 195 height 11
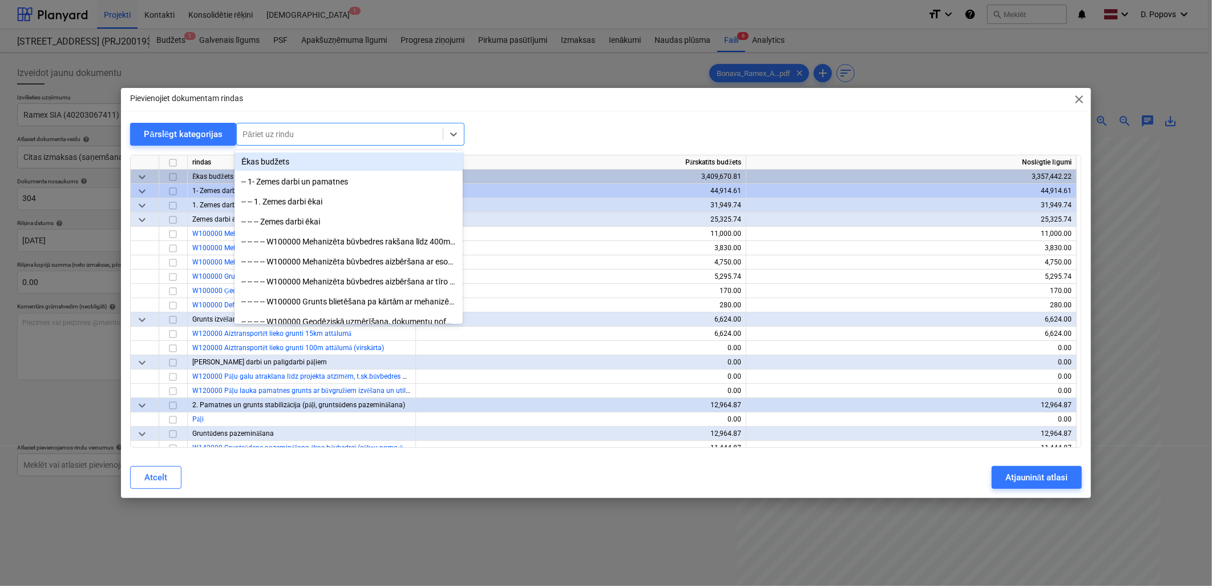
type input "m"
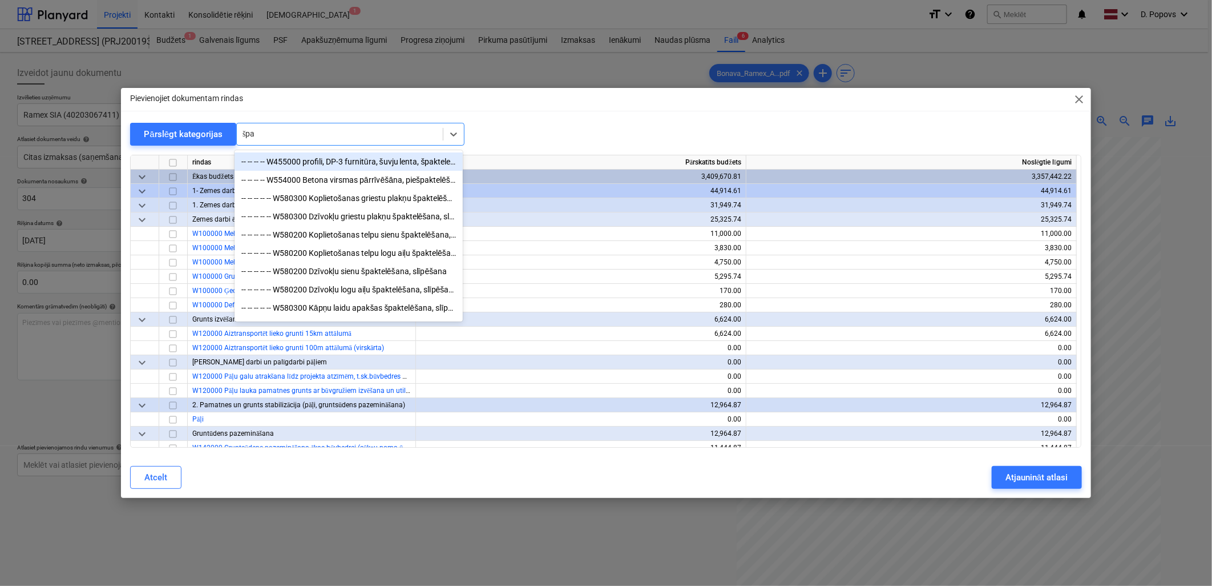
type input "špak"
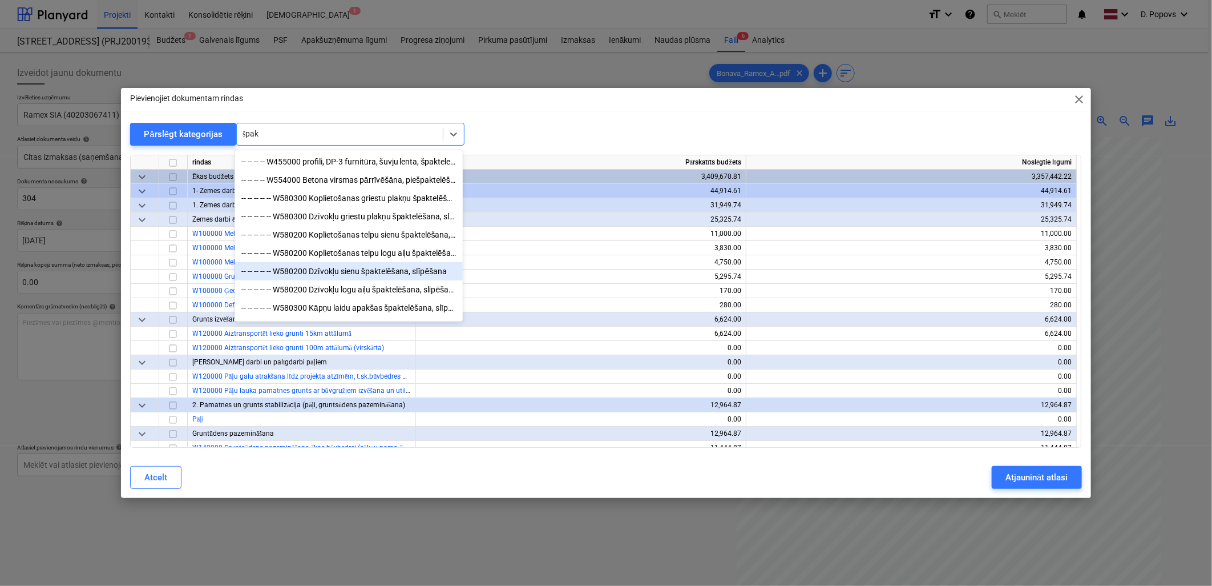
click at [380, 280] on div "-- -- -- -- -- W580200 Dzīvokļu sienu špaktelēšana, slīpēšana" at bounding box center [349, 271] width 228 height 18
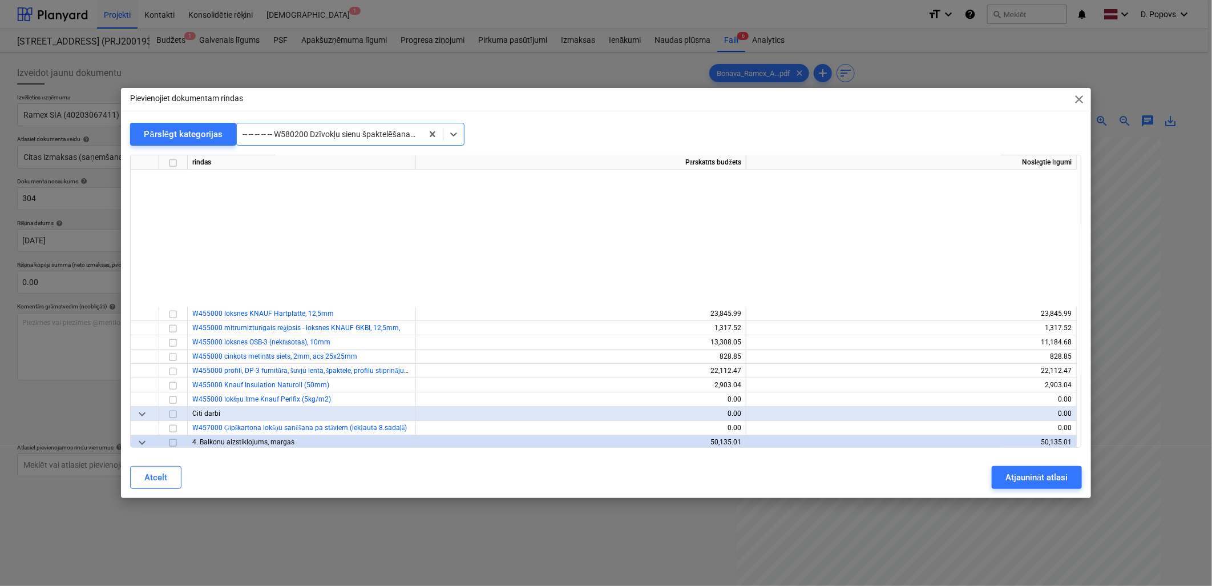
scroll to position [6136, 0]
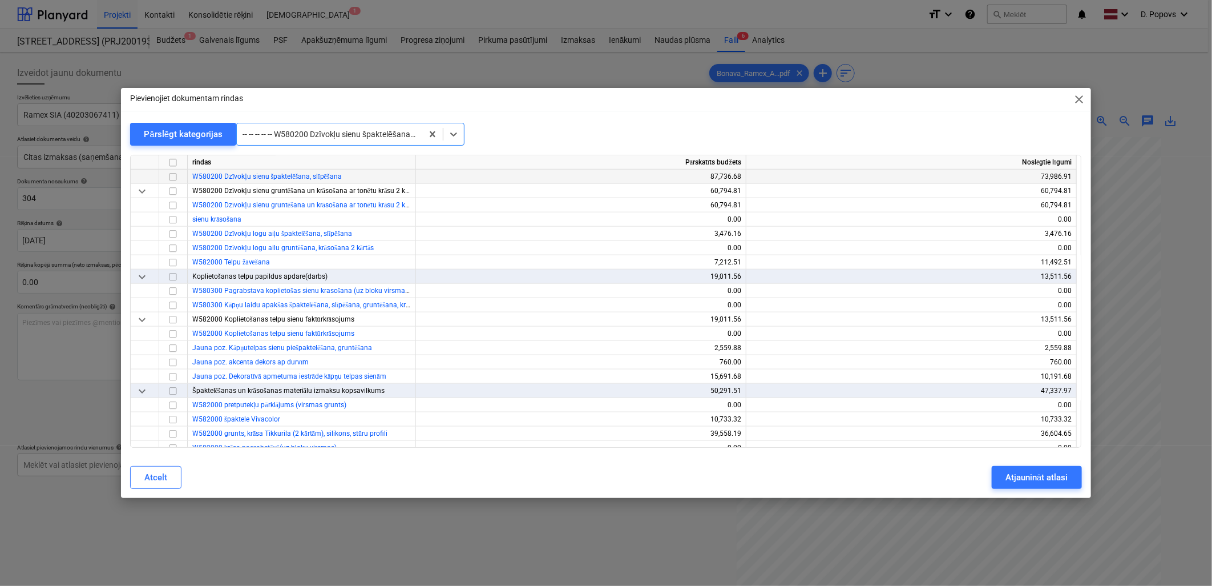
click at [172, 178] on input "checkbox" at bounding box center [173, 177] width 14 height 14
click at [1002, 475] on button "Atjaunināt atlasi" at bounding box center [1037, 477] width 90 height 23
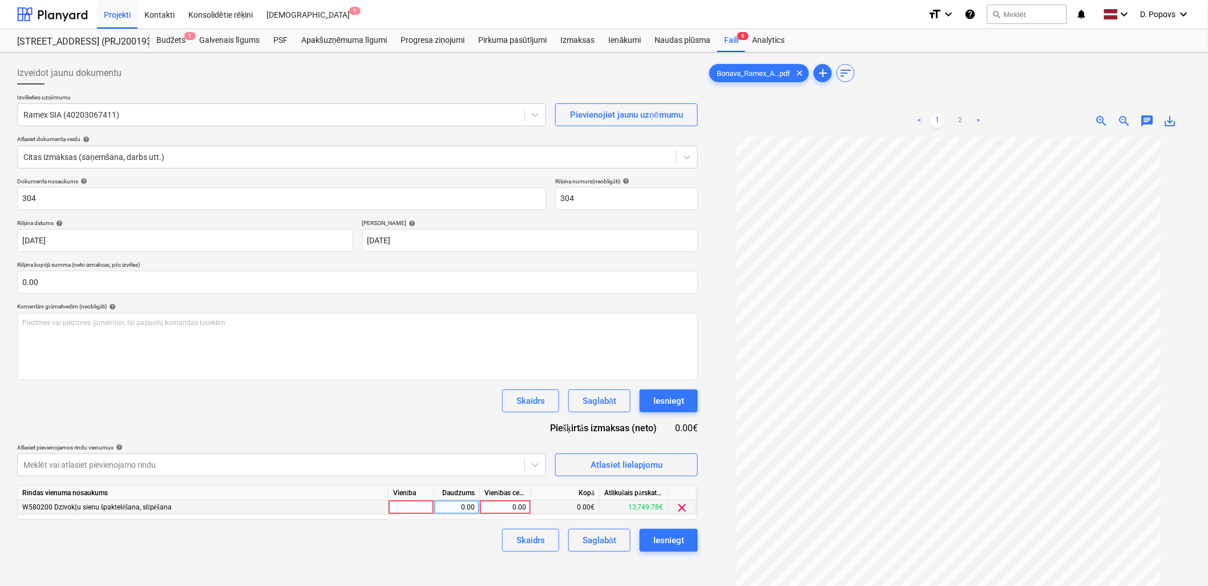
click at [517, 514] on div "0.00" at bounding box center [506, 507] width 42 height 14
type input "4190"
click at [403, 550] on div "Skaidrs Saglabāt Iesniegt" at bounding box center [357, 540] width 681 height 23
click at [581, 541] on button "Saglabāt" at bounding box center [599, 540] width 62 height 23
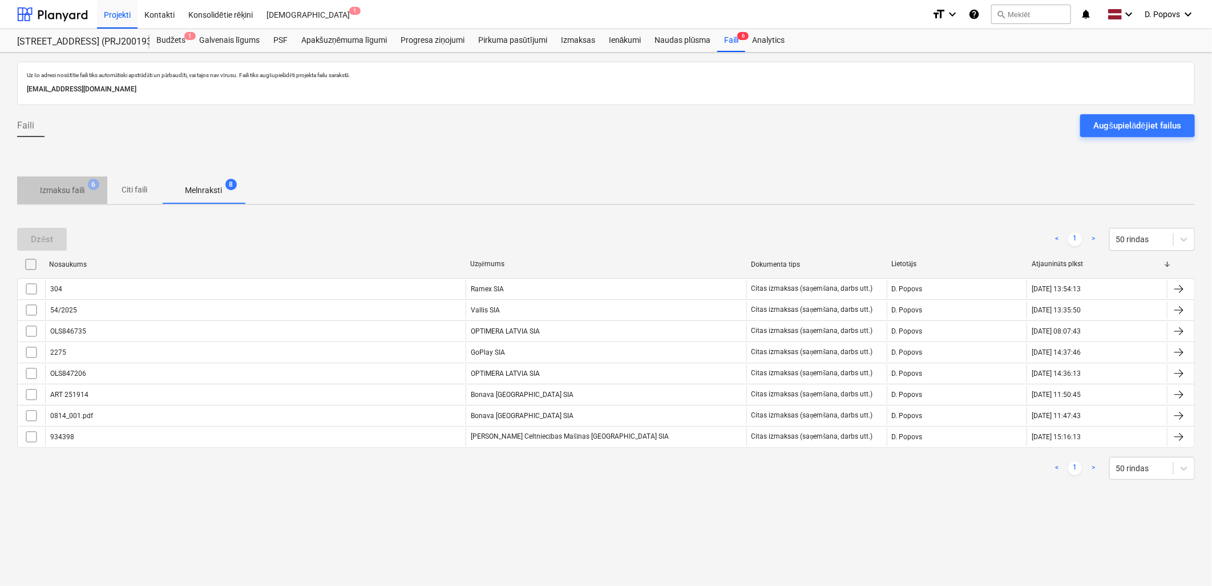
click at [59, 185] on p "Izmaksu faili" at bounding box center [62, 190] width 45 height 12
